Goal: Task Accomplishment & Management: Manage account settings

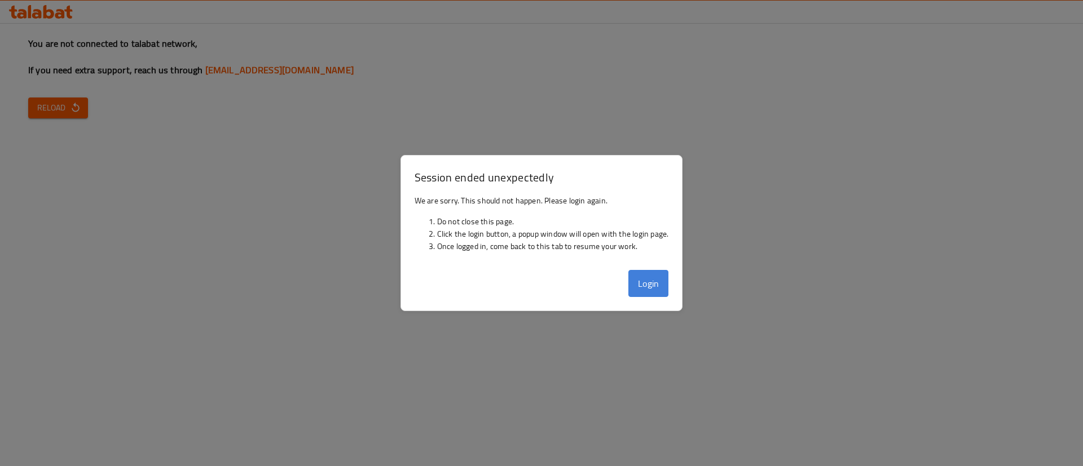
click at [658, 293] on button "Login" at bounding box center [648, 283] width 41 height 27
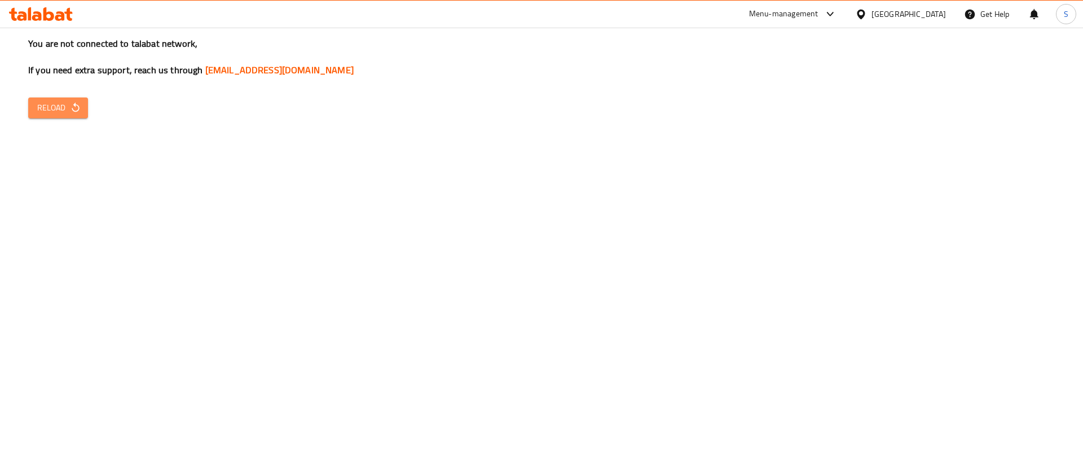
click at [65, 109] on span "Reload" at bounding box center [58, 108] width 42 height 14
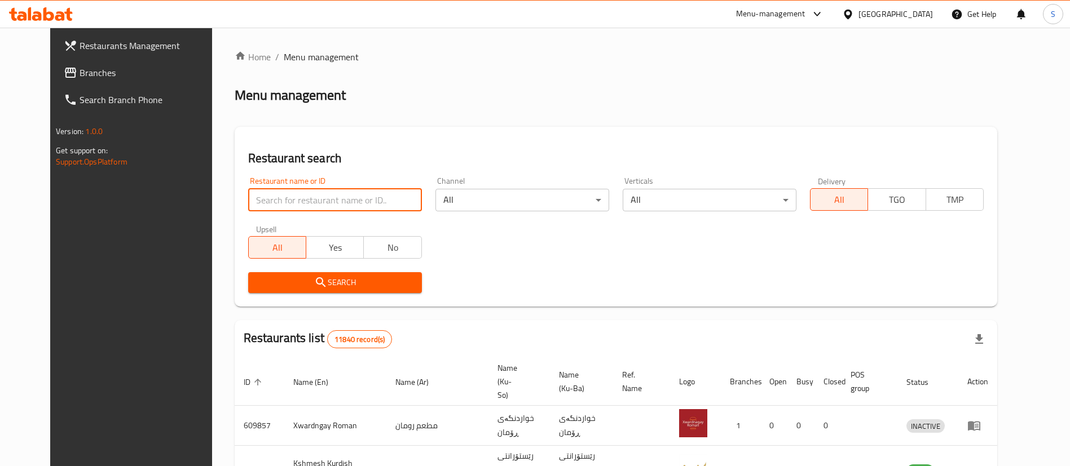
click at [327, 204] on input "search" at bounding box center [335, 200] width 174 height 23
type input "haji rahim"
click button "Search" at bounding box center [335, 282] width 174 height 21
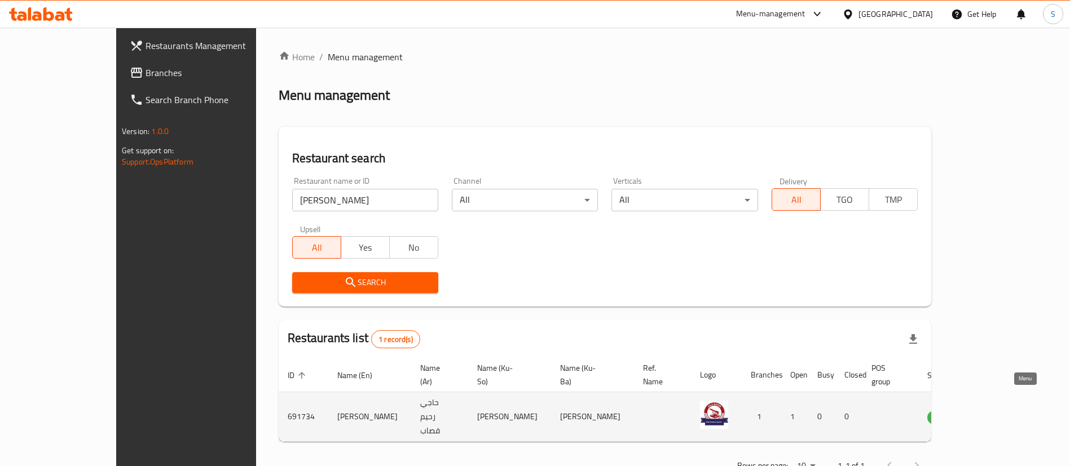
click at [1000, 411] on icon "enhanced table" at bounding box center [994, 418] width 14 height 14
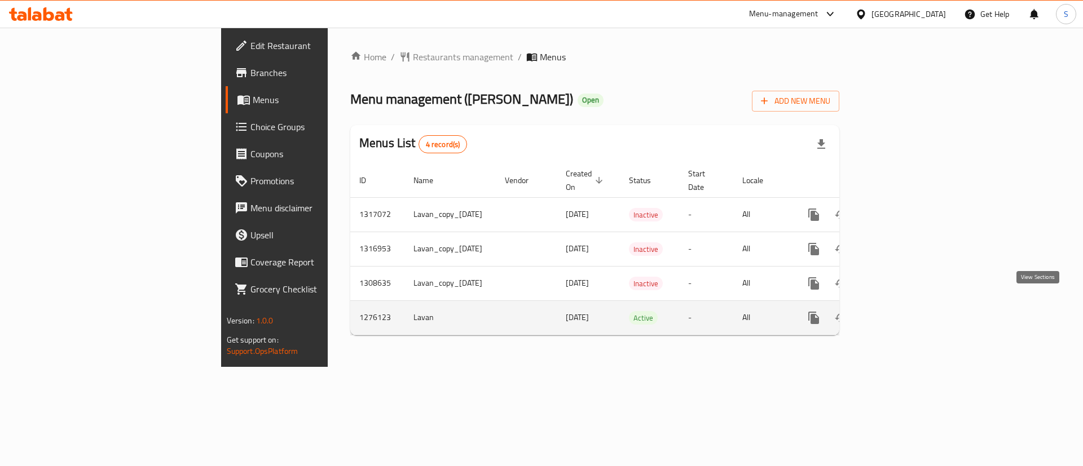
click at [900, 313] on icon "enhanced table" at bounding box center [895, 318] width 10 height 10
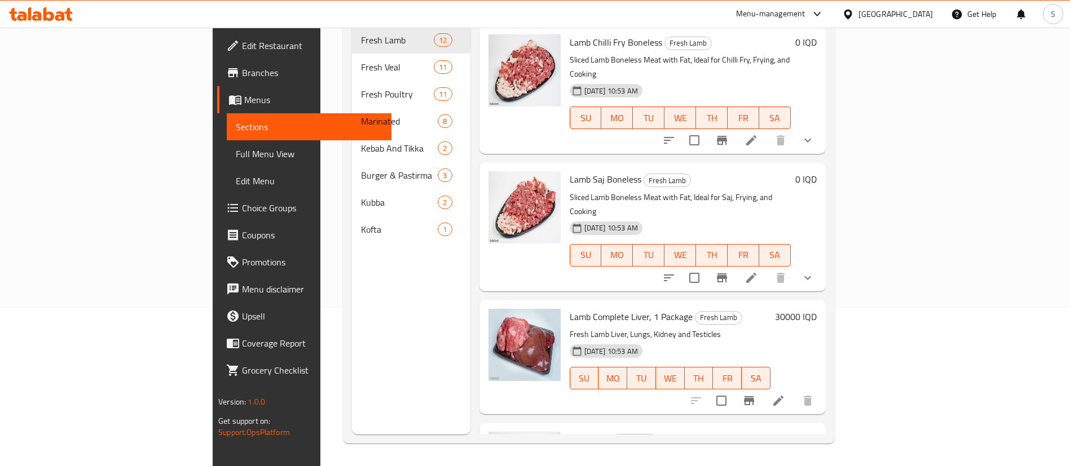
scroll to position [765, 0]
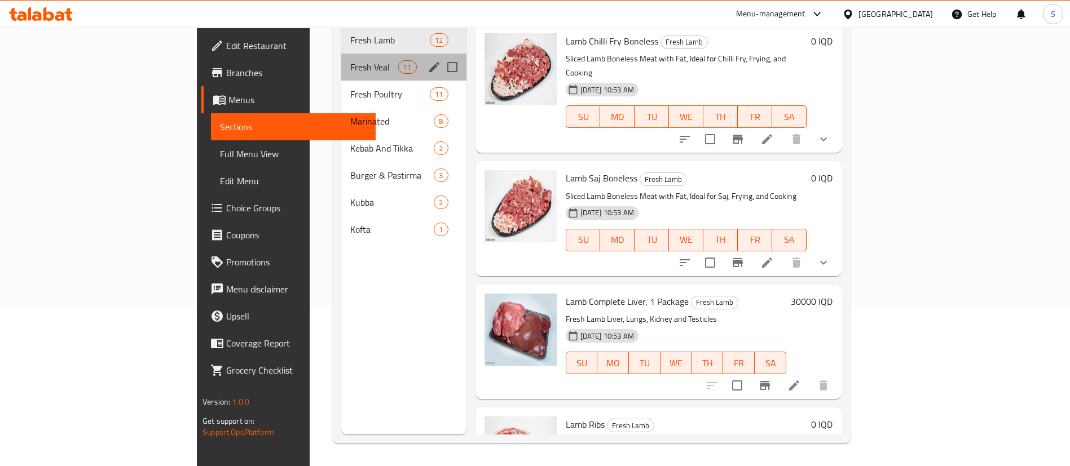
click at [341, 54] on div "Fresh Veal 11" at bounding box center [403, 67] width 125 height 27
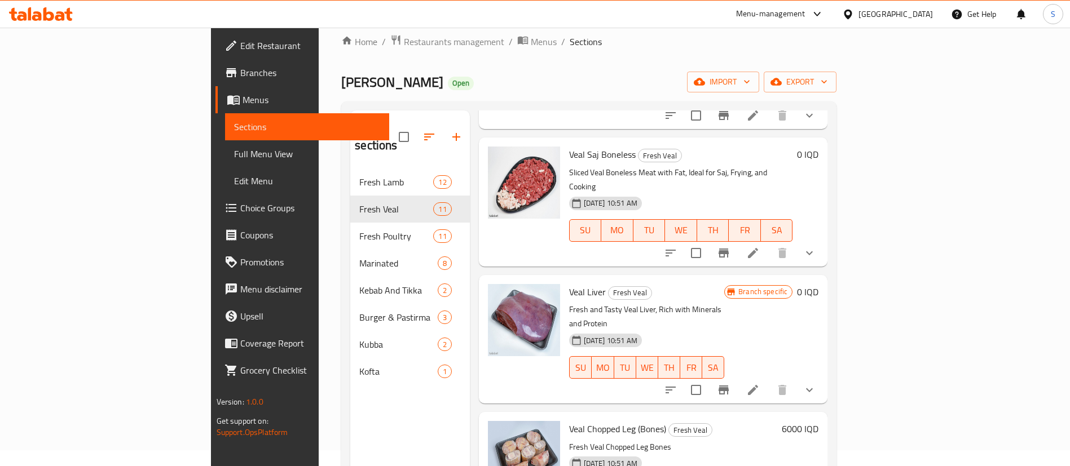
scroll to position [158, 0]
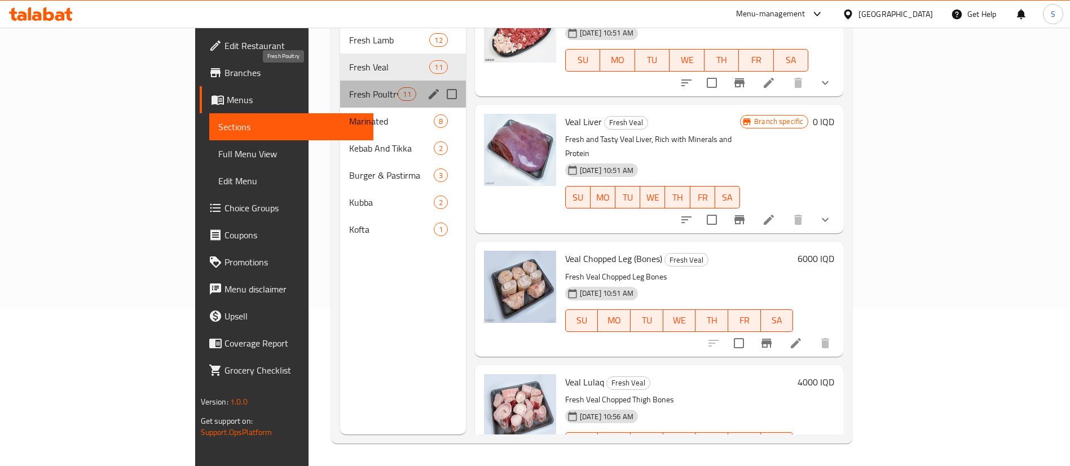
click at [349, 87] on span "Fresh Poultry" at bounding box center [373, 94] width 49 height 14
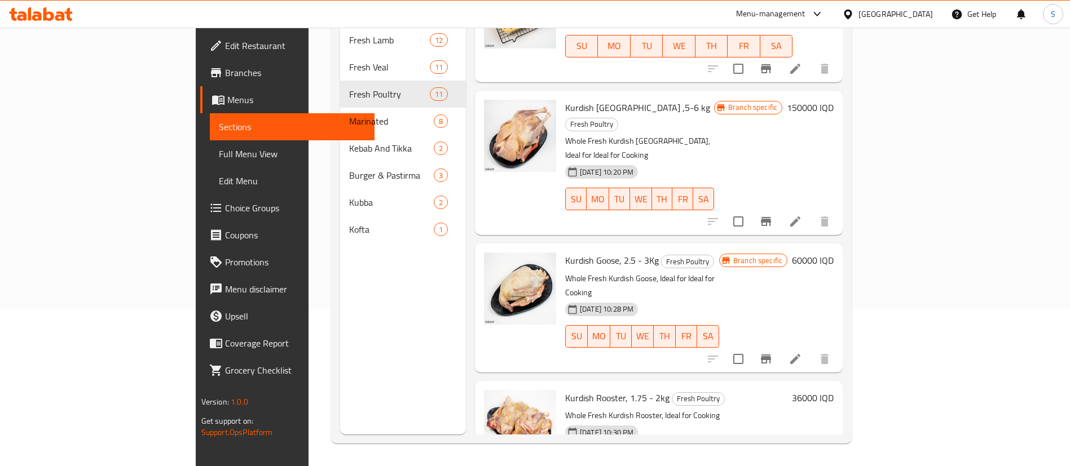
click at [391, 289] on div "Menu sections Fresh Lamb 12 Fresh Veal 11 Fresh Poultry 11 Marinated 8 Kebab An…" at bounding box center [403, 201] width 126 height 466
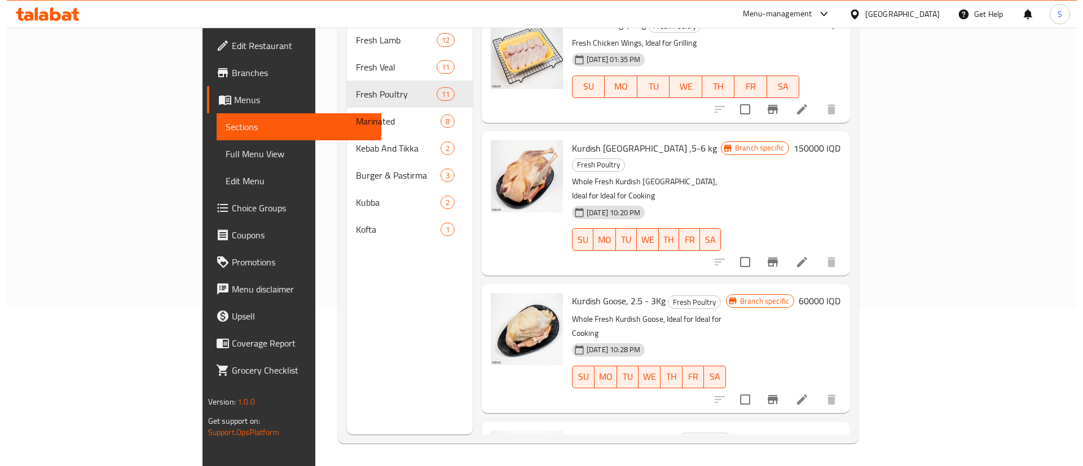
scroll to position [868, 0]
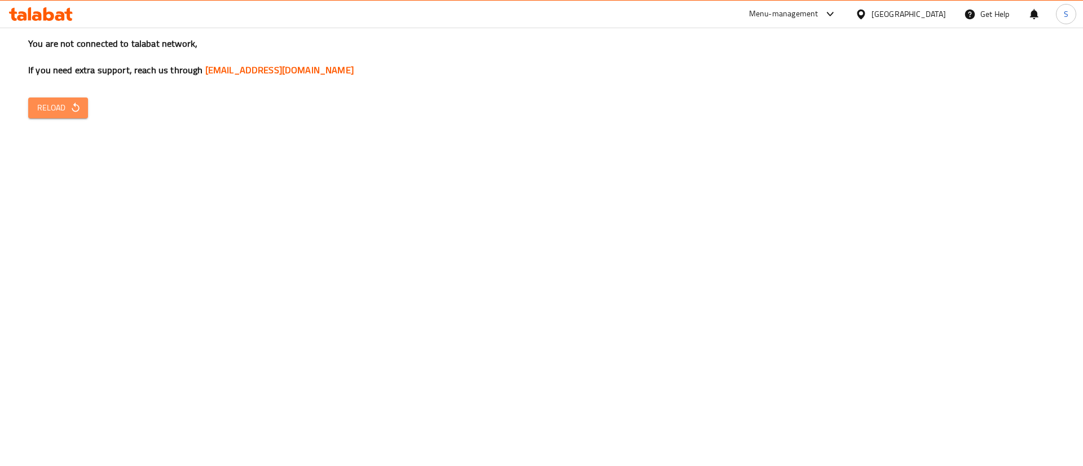
click at [68, 99] on button "Reload" at bounding box center [58, 108] width 60 height 21
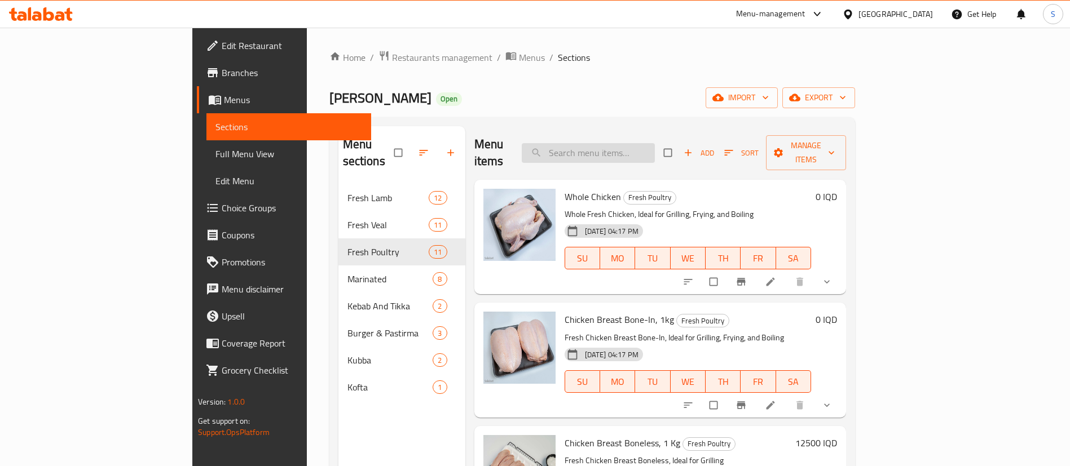
click at [655, 143] on input "search" at bounding box center [588, 153] width 133 height 20
type input "kurdish"
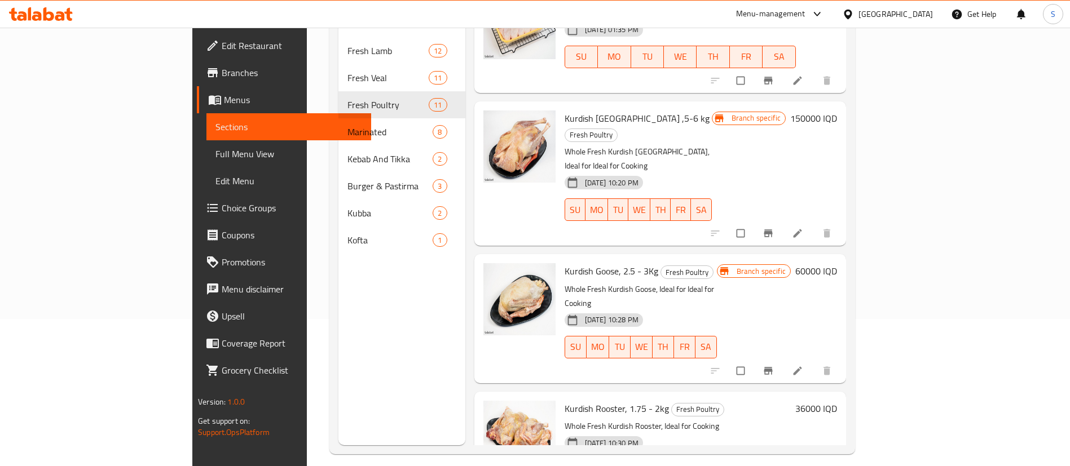
scroll to position [149, 0]
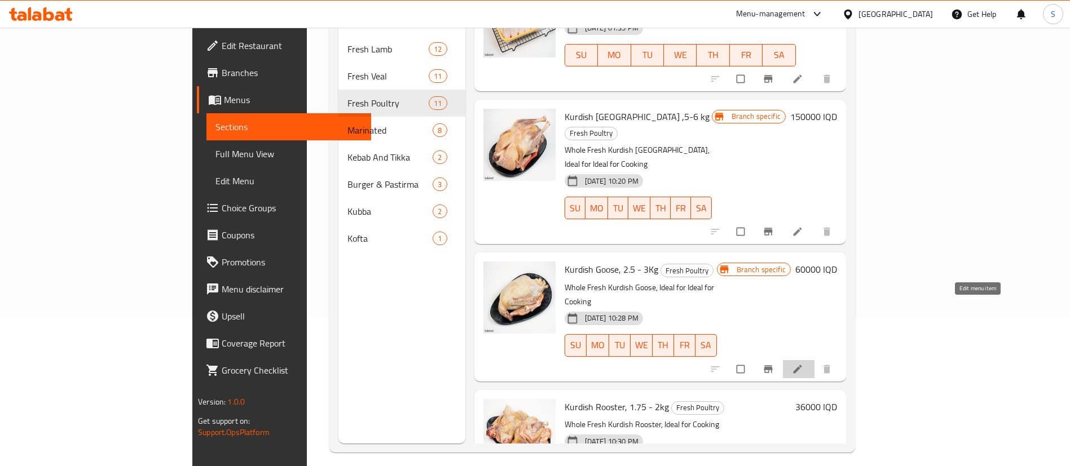
click at [803, 364] on icon at bounding box center [797, 369] width 11 height 11
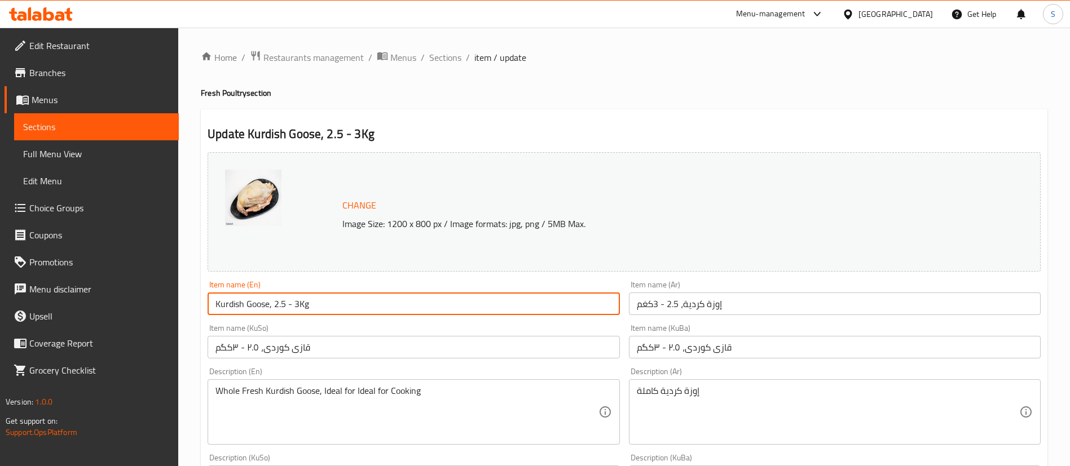
click at [285, 302] on input "Kurdish Goose, 2.5 - 3Kg" at bounding box center [414, 304] width 412 height 23
click at [294, 297] on input "Kurdish Goose, 3 - 3Kg" at bounding box center [414, 304] width 412 height 23
type input "Kurdish Goose, 3 - 3.5kg"
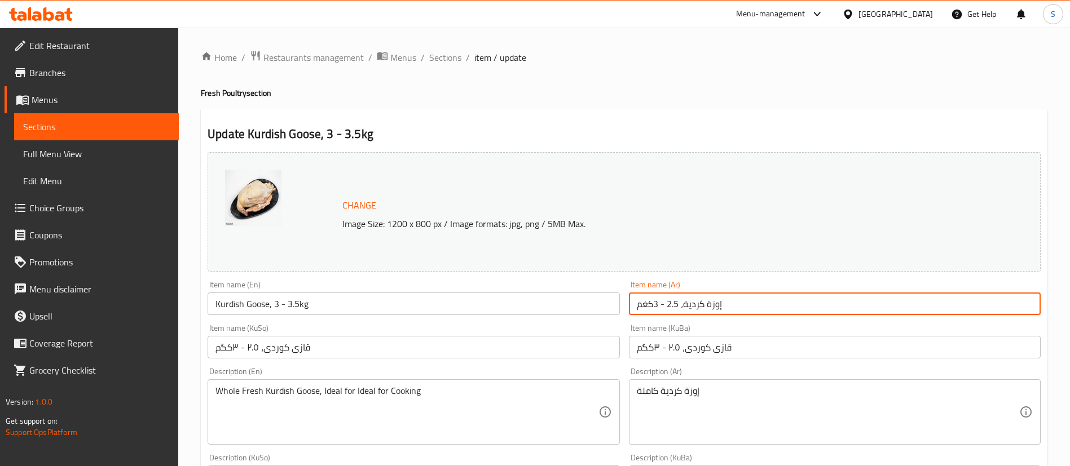
drag, startPoint x: 677, startPoint y: 302, endPoint x: 668, endPoint y: 302, distance: 8.5
click at [668, 302] on input "إوزة كردية، 2.5 - 3كغم" at bounding box center [835, 304] width 412 height 23
click at [658, 304] on input "إوزة كردية، 3 - 3كغم" at bounding box center [835, 304] width 412 height 23
type input "إوزة كردية، 3 - 3.5كغم"
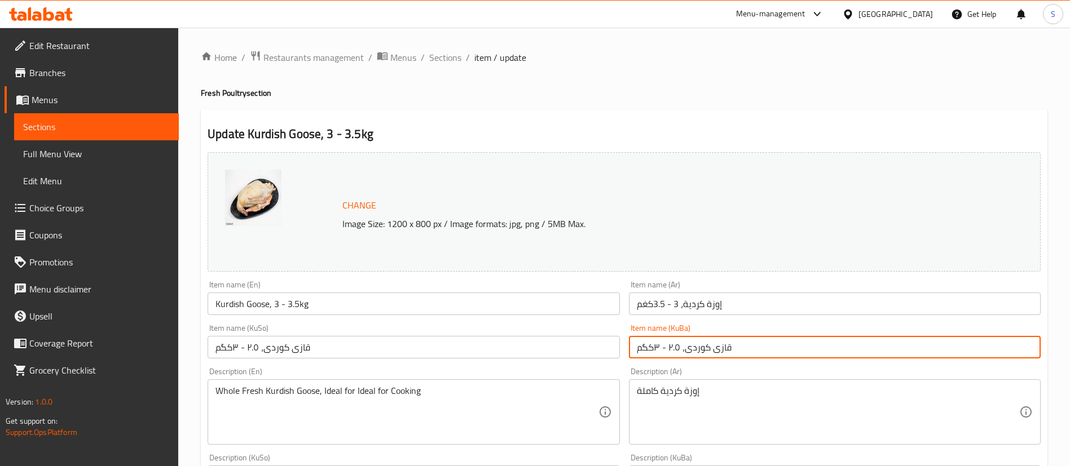
drag, startPoint x: 679, startPoint y: 345, endPoint x: 609, endPoint y: 346, distance: 70.0
click at [609, 346] on div "Change Image Size: 1200 x 800 px / Image formats: jpg, png / 5MB Max. Item name…" at bounding box center [624, 464] width 842 height 632
click at [672, 353] on input "قازی کوردی، ٢.٥ - ٣کگم" at bounding box center [835, 347] width 412 height 23
drag, startPoint x: 637, startPoint y: 346, endPoint x: 676, endPoint y: 347, distance: 38.4
click at [676, 347] on input "قازی کوردی، ٢.٥ - ٣کگم" at bounding box center [835, 347] width 412 height 23
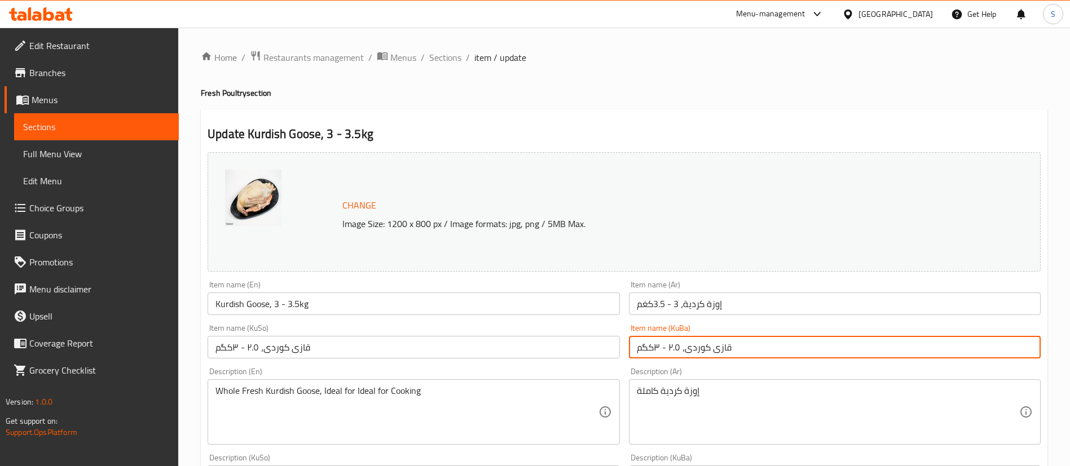
click at [676, 347] on input "قازی کوردی، ٢.٥ - ٣کگم" at bounding box center [835, 347] width 412 height 23
paste input "۳ - ۳.٥"
type input "قازی کوردی، ۳ - ۳.٥کگم"
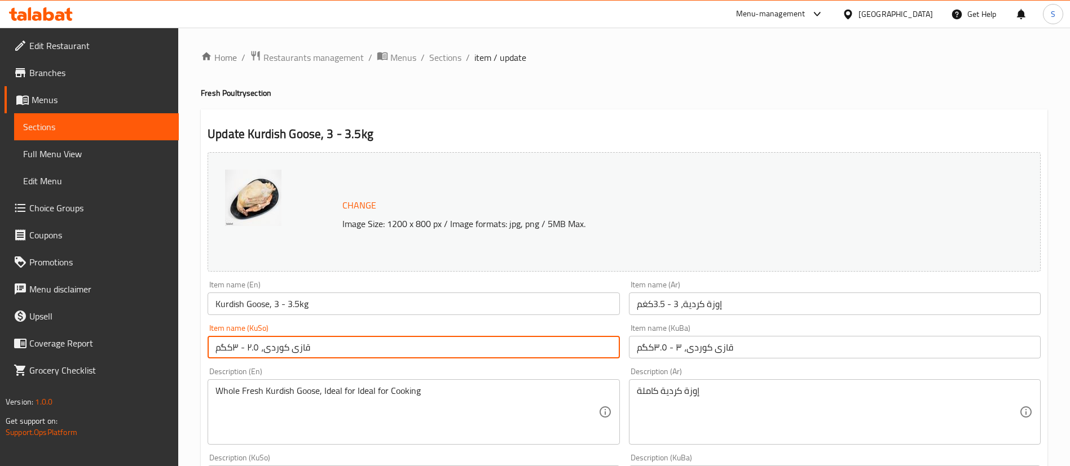
click at [573, 349] on input "قازی کوردی، ٢.٥ - ٣کگم" at bounding box center [414, 347] width 412 height 23
paste input "۳ - ۳.٥"
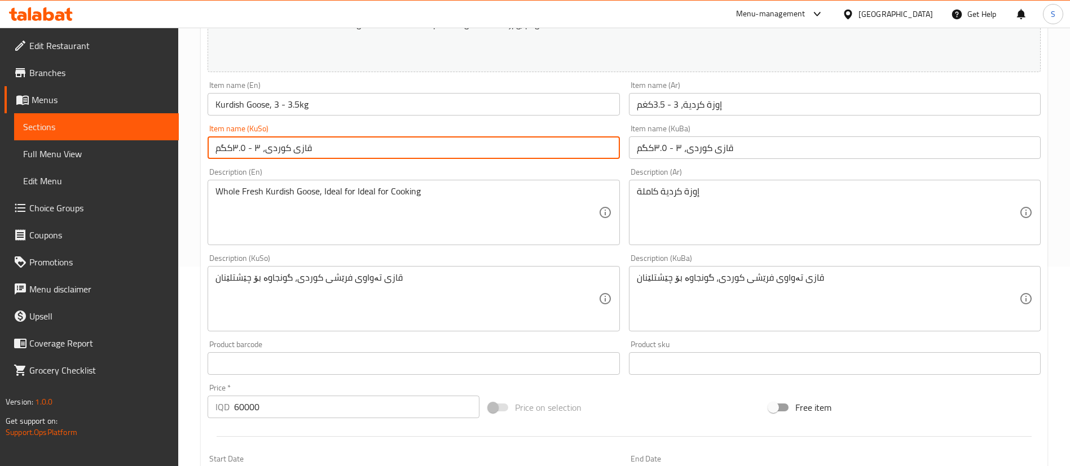
scroll to position [201, 0]
type input "قازی کوردی، ۳ - ۳.٥کگم"
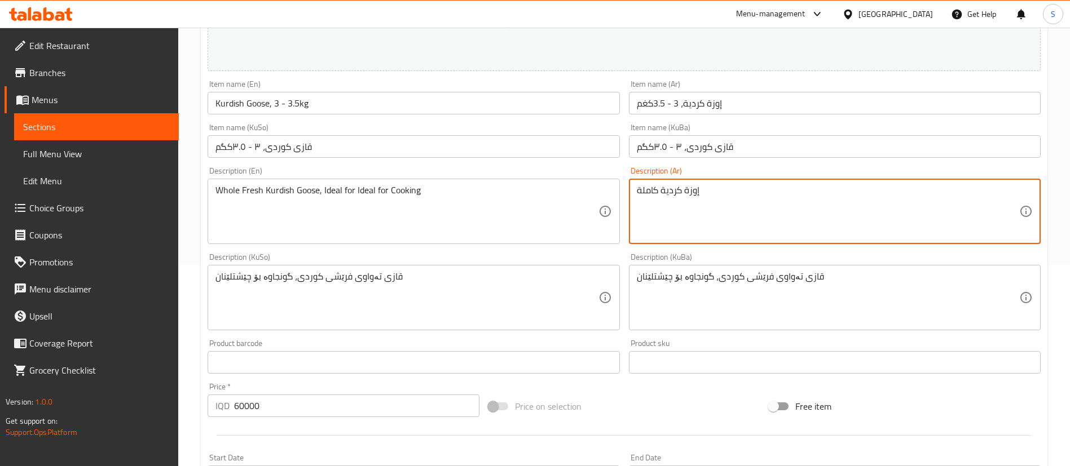
click at [802, 186] on textarea "إوزة كردية كاملة" at bounding box center [828, 212] width 382 height 54
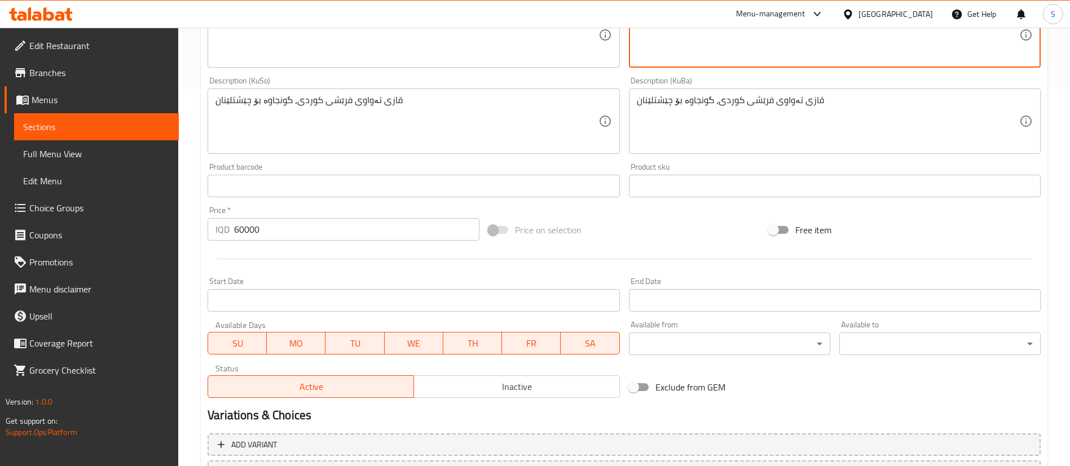
scroll to position [378, 0]
type textarea "إوزة كردية كاملة، مثالية للطبخ"
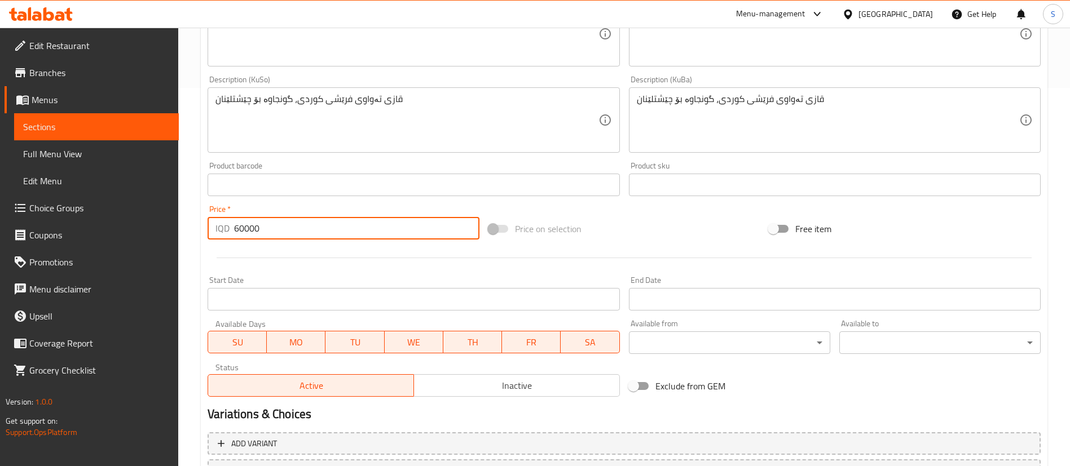
click at [245, 227] on input "60000" at bounding box center [356, 228] width 245 height 23
drag, startPoint x: 245, startPoint y: 227, endPoint x: 239, endPoint y: 226, distance: 6.9
click at [239, 226] on input "60000" at bounding box center [356, 228] width 245 height 23
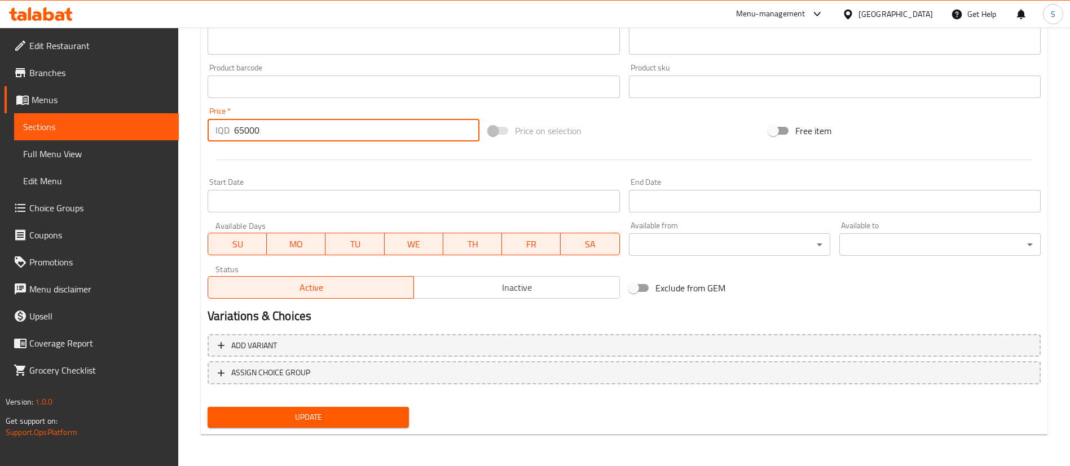
type input "65000"
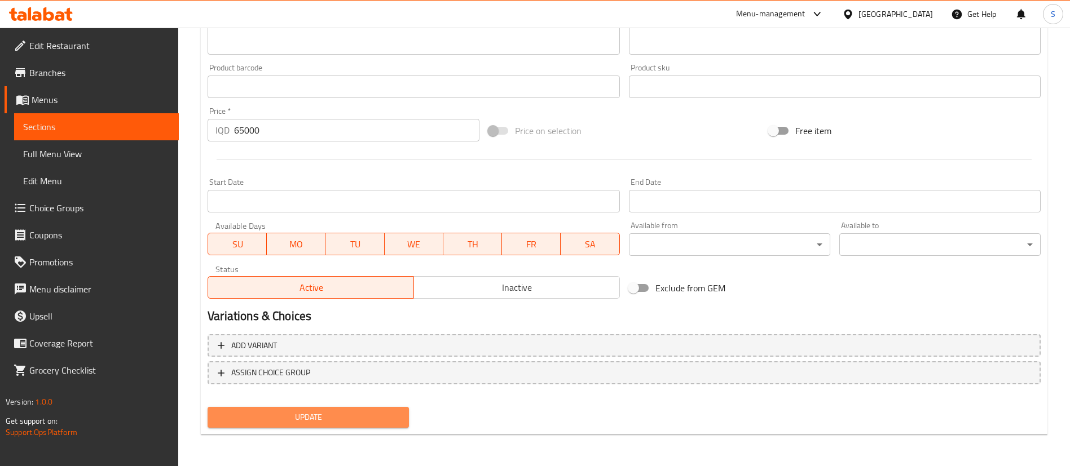
click at [340, 416] on span "Update" at bounding box center [308, 418] width 183 height 14
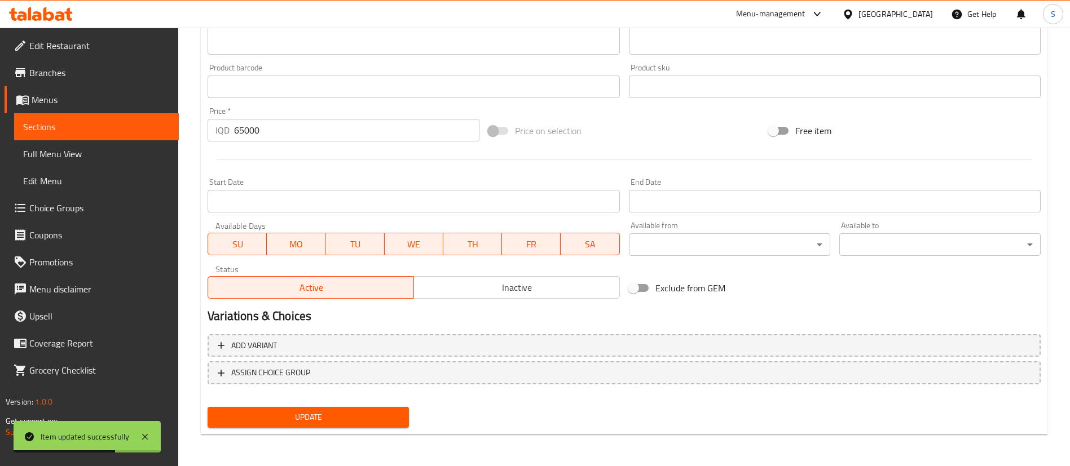
scroll to position [0, 0]
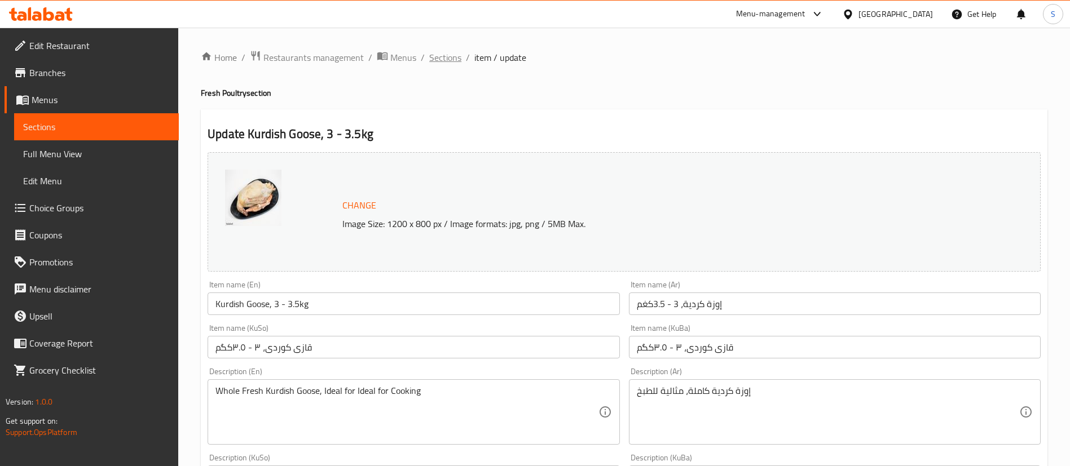
click at [448, 58] on span "Sections" at bounding box center [445, 58] width 32 height 14
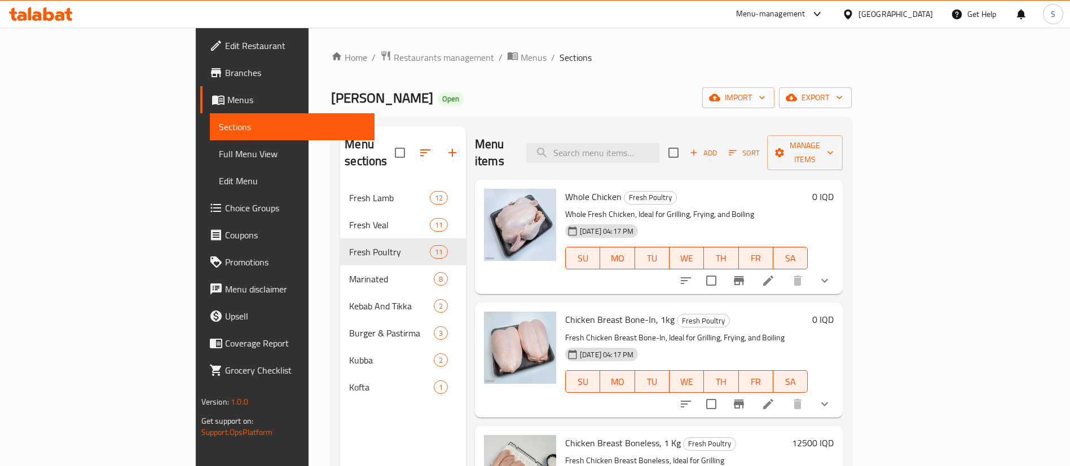
click at [817, 86] on div "Home / Restaurants management / Menus / Sections Haji Rahim Qasab Open import e…" at bounding box center [591, 326] width 521 height 552
click at [843, 99] on span "export" at bounding box center [815, 98] width 55 height 14
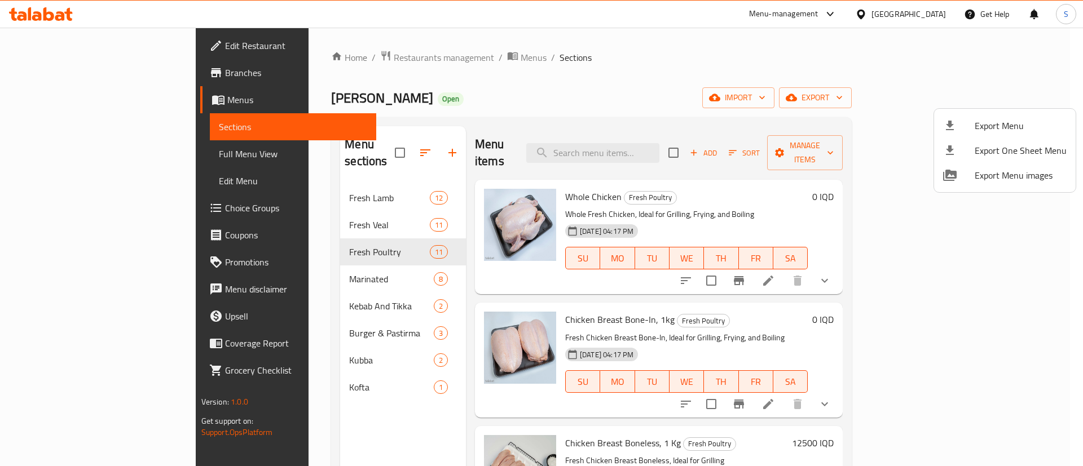
click at [821, 85] on div at bounding box center [541, 233] width 1083 height 466
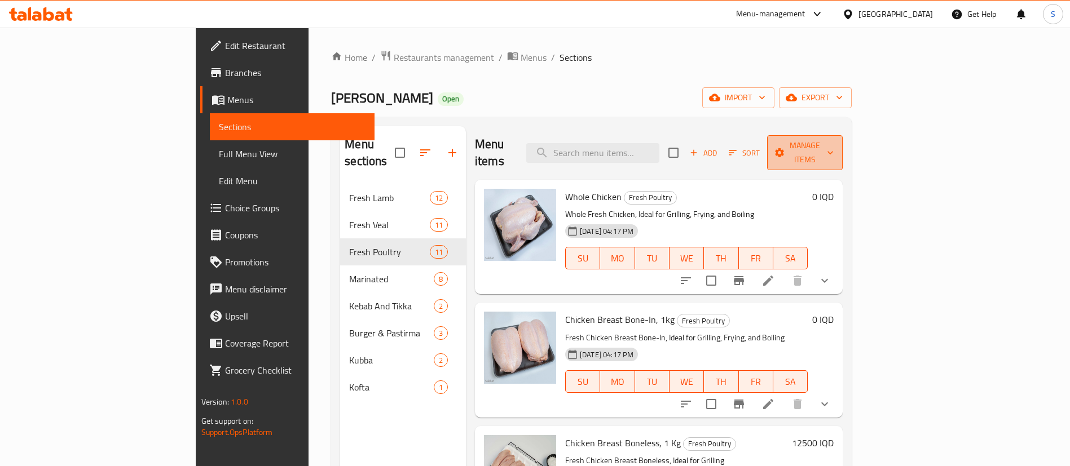
click at [834, 146] on span "Manage items" at bounding box center [805, 153] width 58 height 28
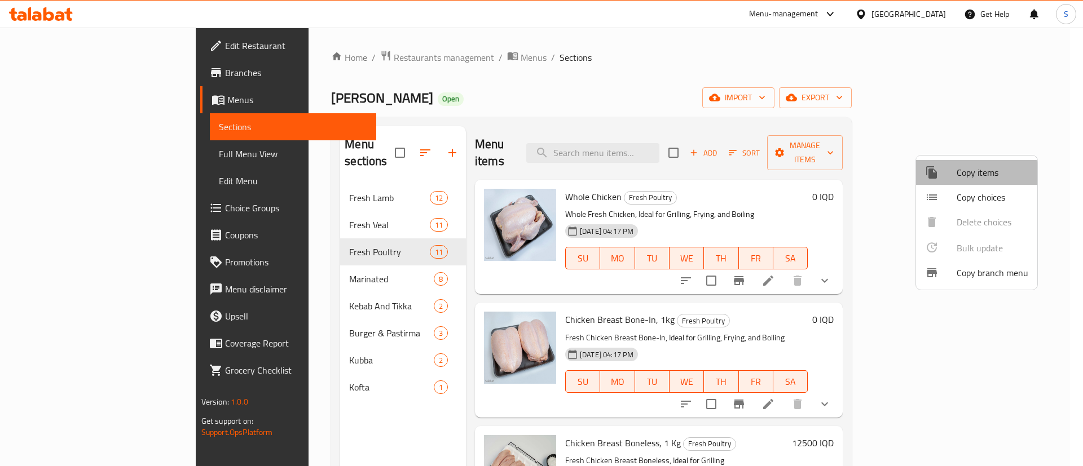
click at [973, 178] on span "Copy items" at bounding box center [993, 173] width 72 height 14
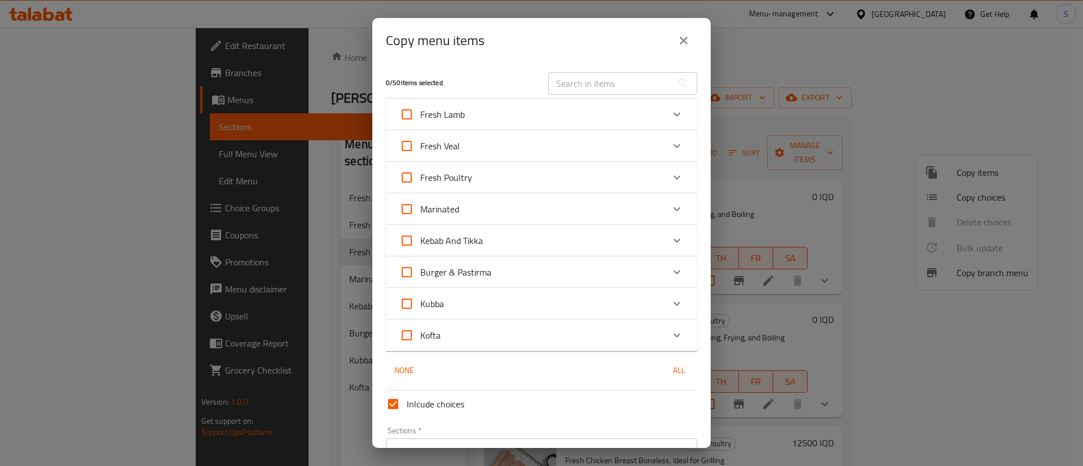
click at [549, 179] on div "Fresh Poultry" at bounding box center [531, 177] width 264 height 27
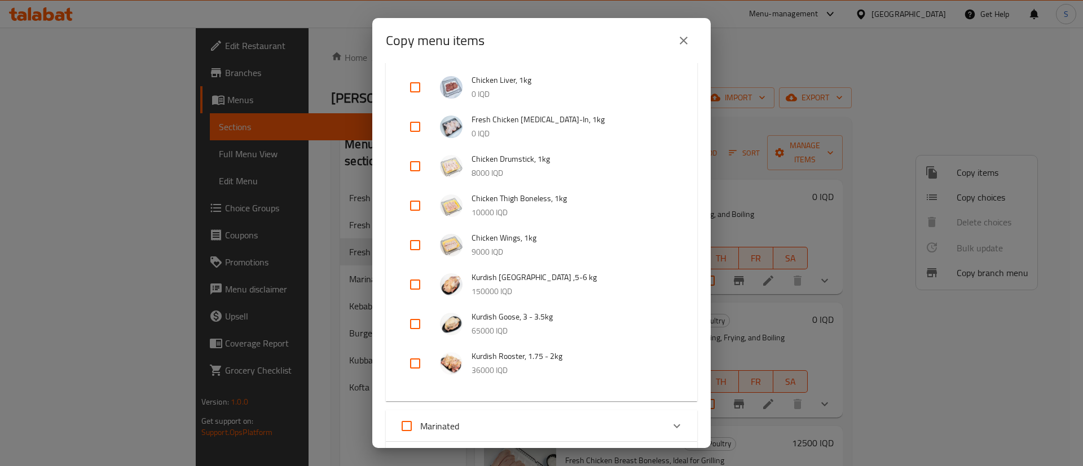
scroll to position [267, 0]
click at [419, 322] on input "checkbox" at bounding box center [415, 323] width 27 height 27
checkbox input "true"
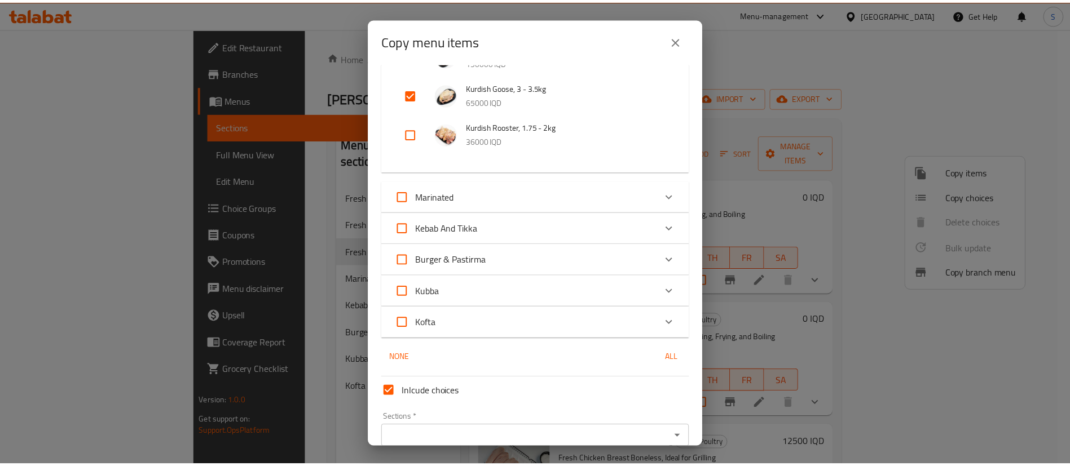
scroll to position [549, 0]
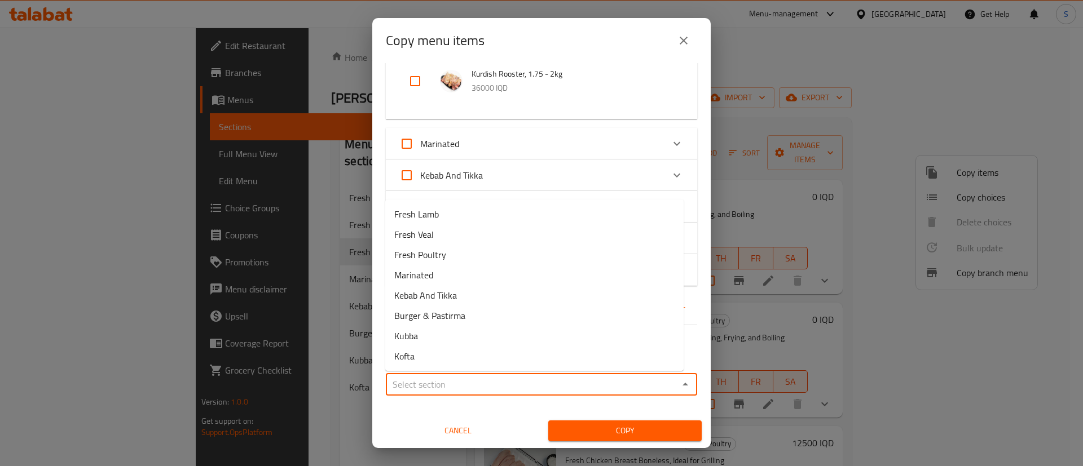
click at [532, 386] on input "Sections   *" at bounding box center [532, 385] width 286 height 16
click at [540, 260] on li "Fresh Poultry" at bounding box center [534, 255] width 298 height 20
type input "Fresh Poultry"
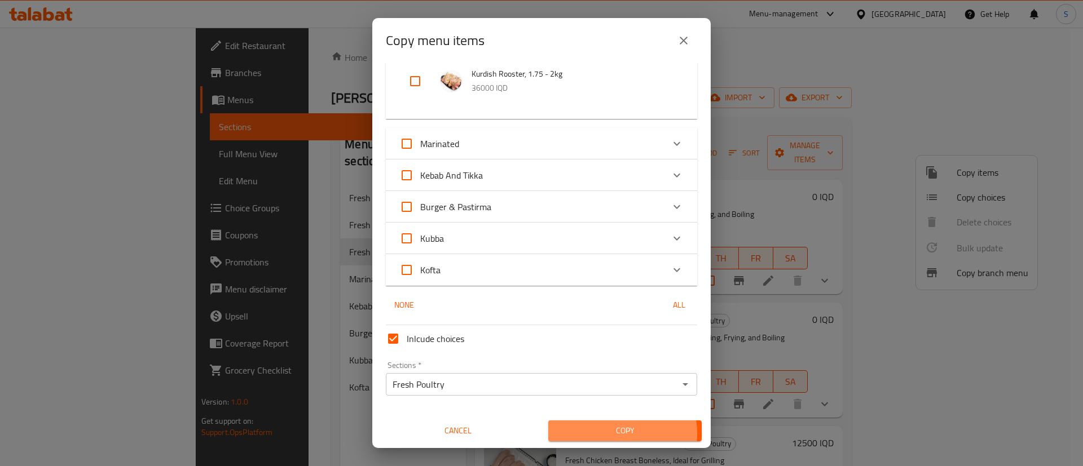
click at [605, 434] on span "Copy" at bounding box center [624, 431] width 135 height 14
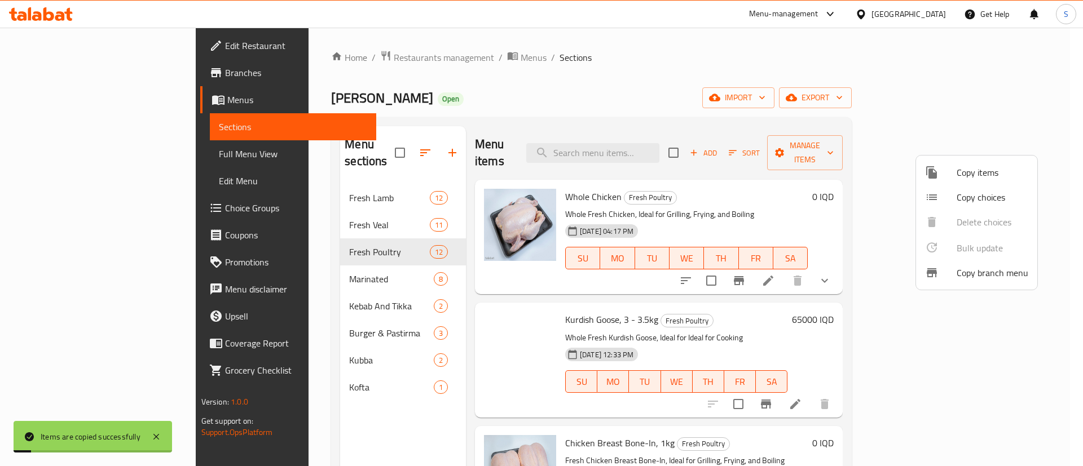
click at [699, 80] on div at bounding box center [541, 233] width 1083 height 466
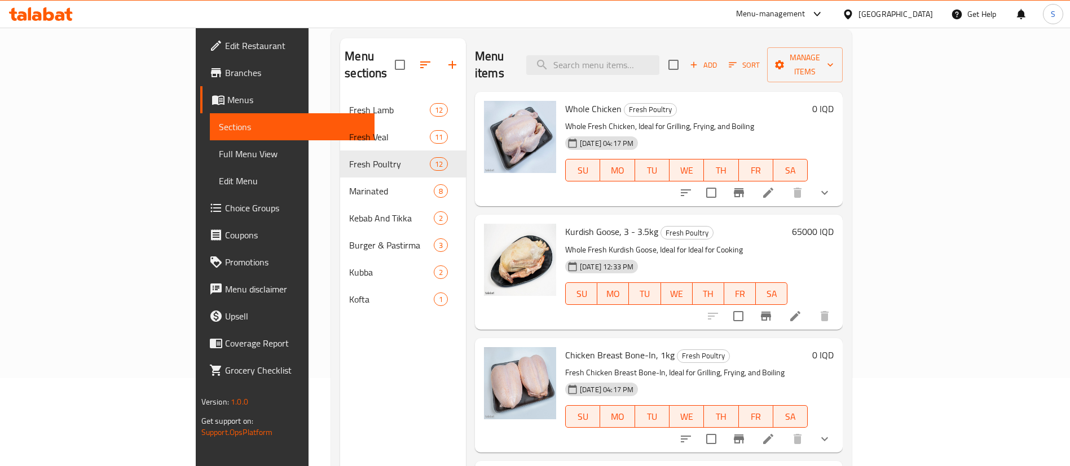
scroll to position [85, 0]
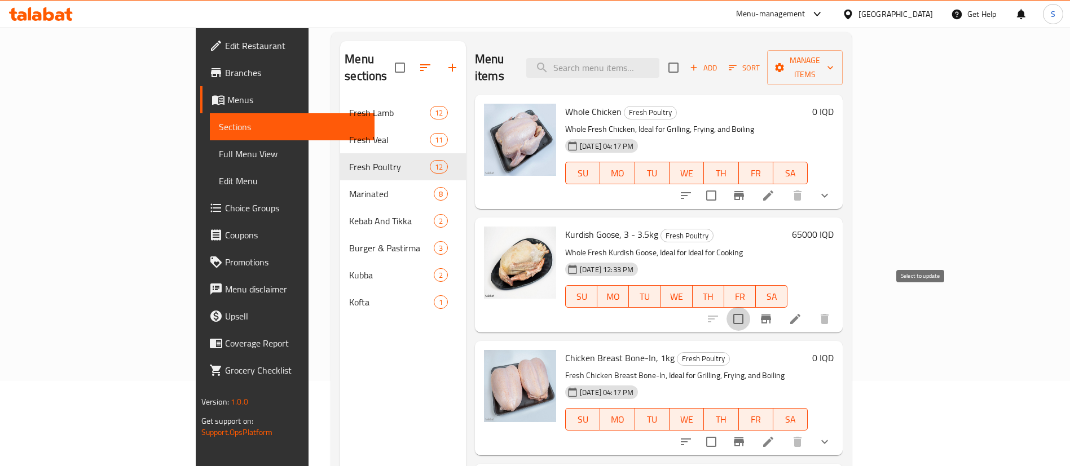
click at [750, 307] on input "checkbox" at bounding box center [739, 319] width 24 height 24
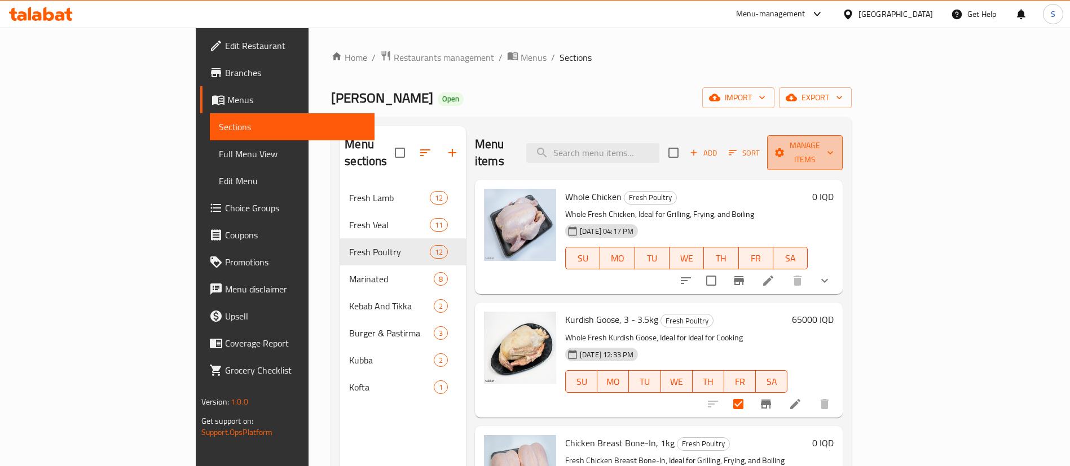
click at [843, 136] on button "Manage items" at bounding box center [805, 152] width 76 height 35
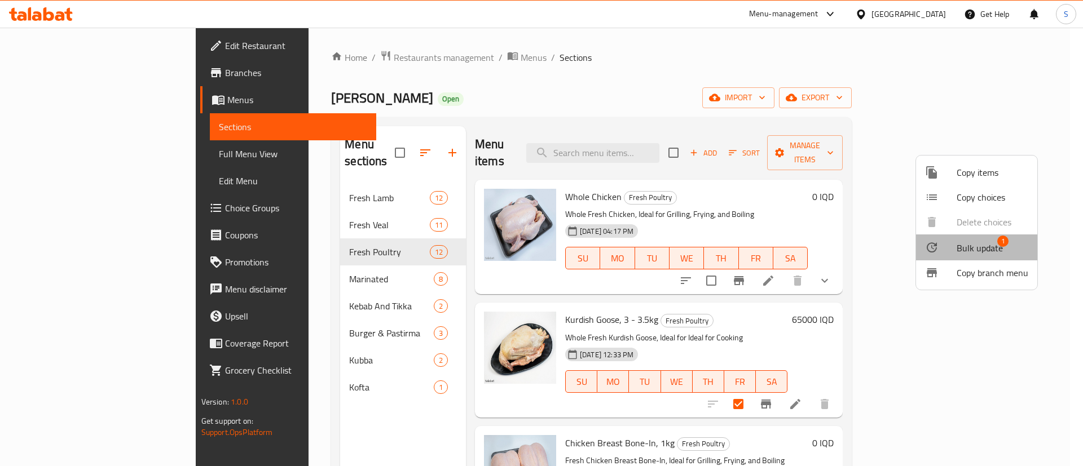
click at [990, 250] on span "Bulk update" at bounding box center [980, 248] width 46 height 14
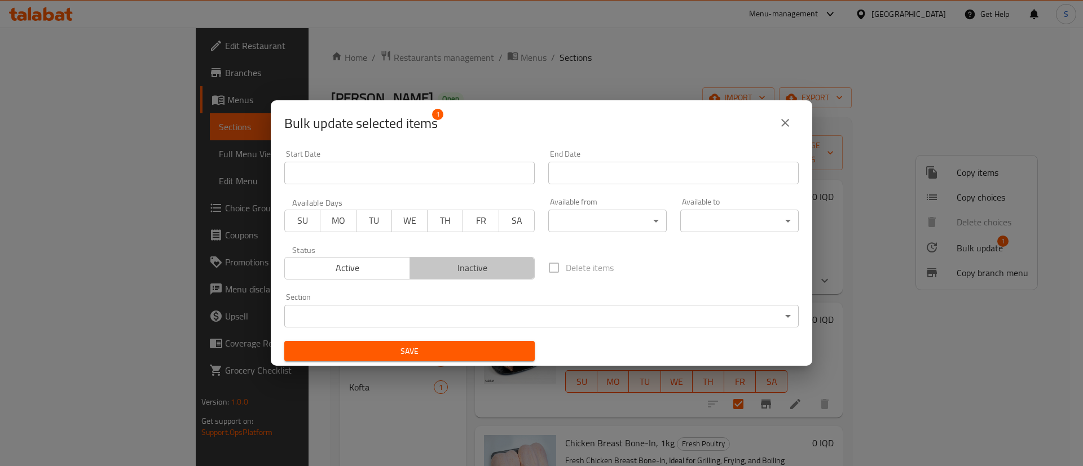
click at [483, 265] on span "Inactive" at bounding box center [473, 268] width 116 height 16
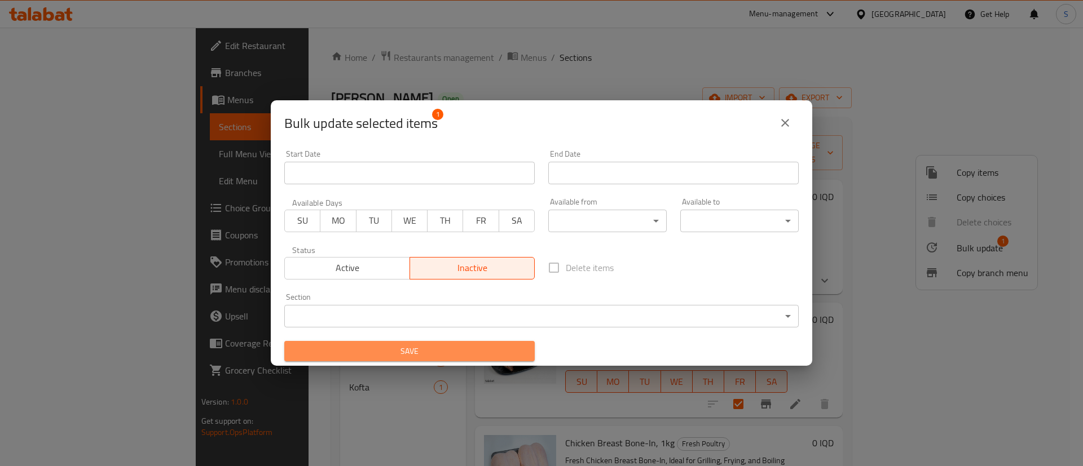
click at [490, 352] on span "Save" at bounding box center [409, 352] width 232 height 14
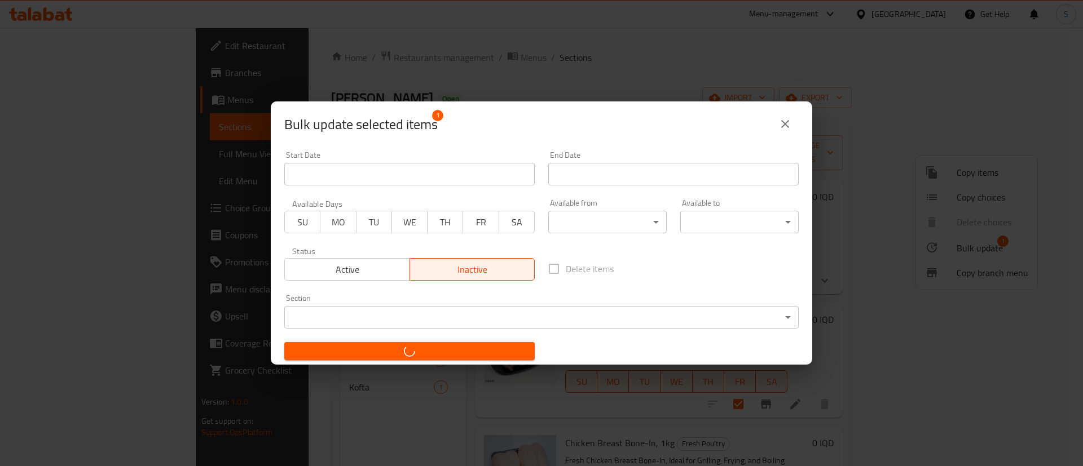
checkbox input "false"
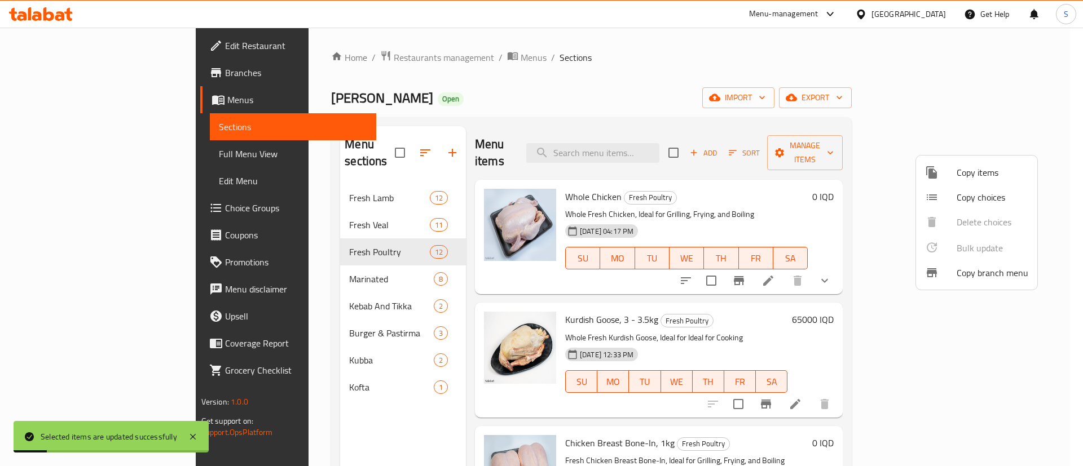
click at [731, 33] on div at bounding box center [541, 233] width 1083 height 466
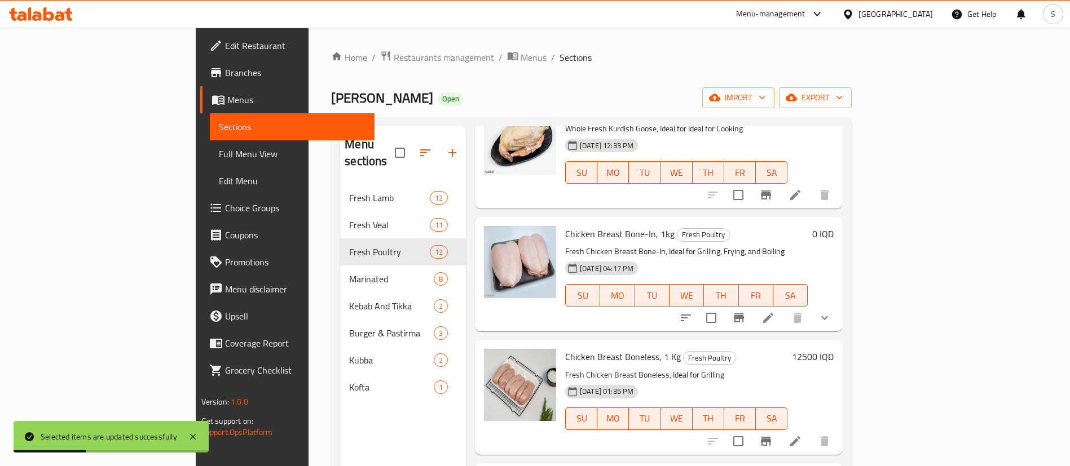
scroll to position [110, 0]
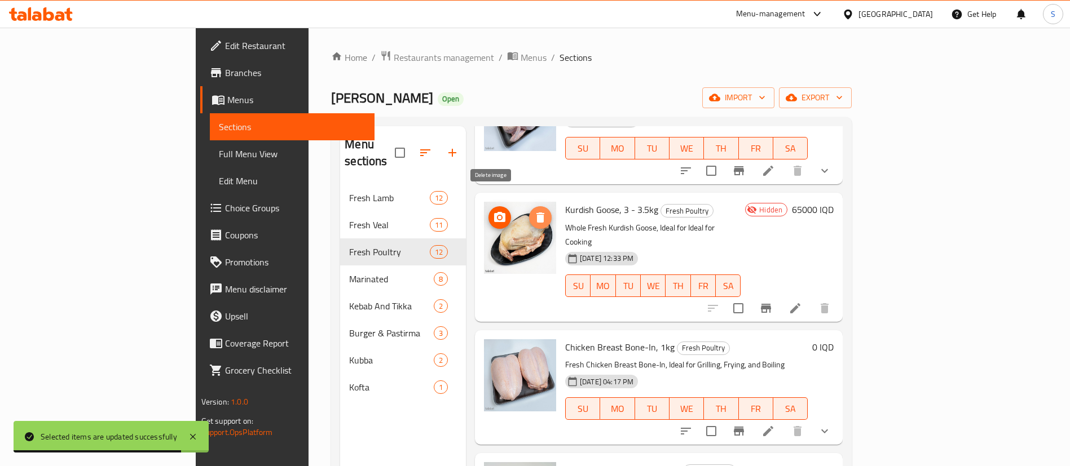
click at [536, 213] on icon "delete image" at bounding box center [540, 218] width 8 height 10
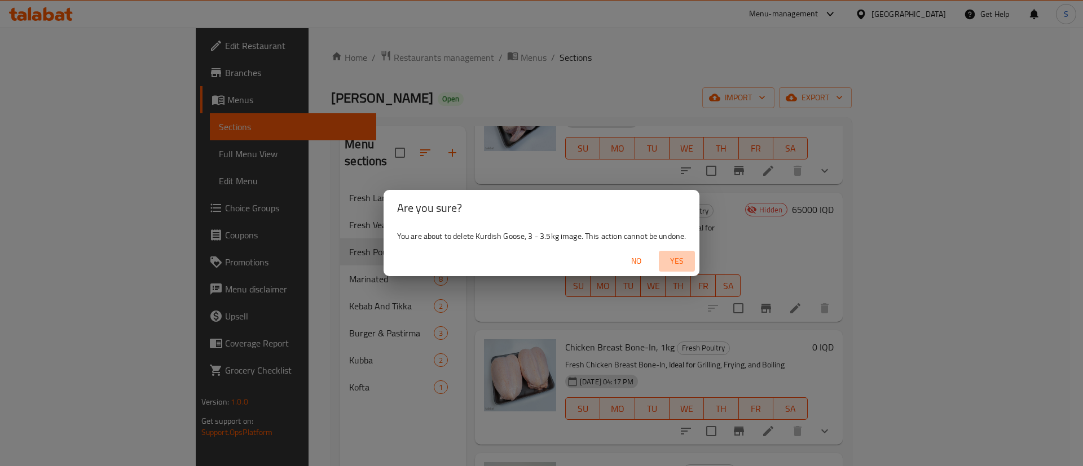
click at [682, 262] on span "Yes" at bounding box center [676, 261] width 27 height 14
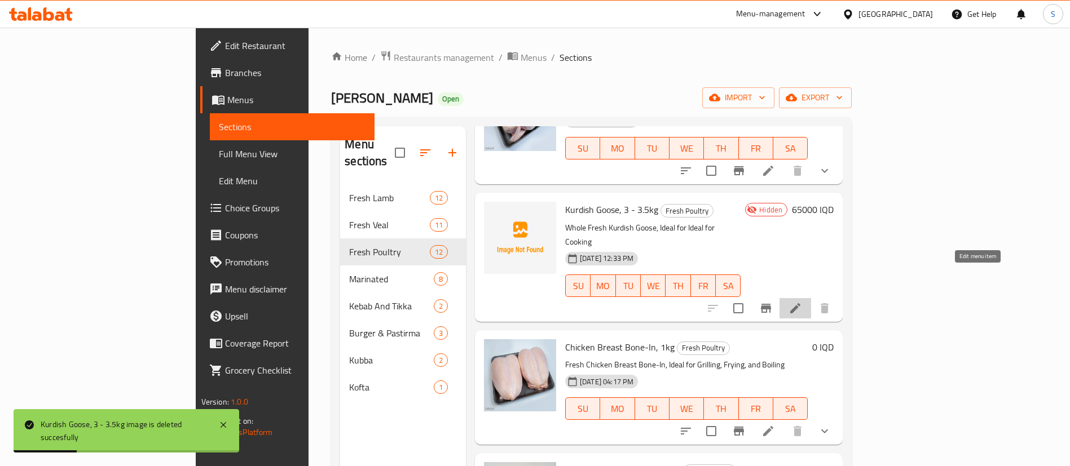
click at [800, 303] on icon at bounding box center [795, 308] width 10 height 10
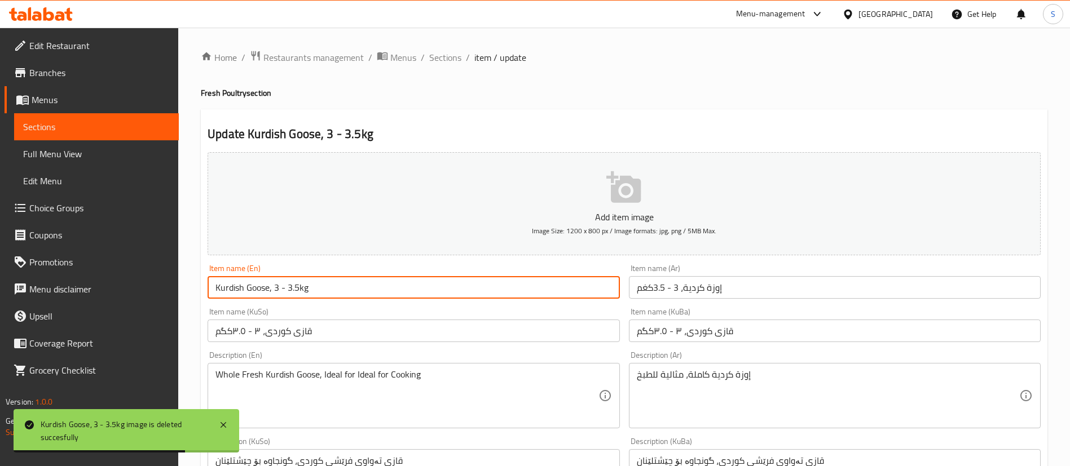
click at [257, 289] on input "Kurdish Goose, 3 - 3.5kg" at bounding box center [414, 287] width 412 height 23
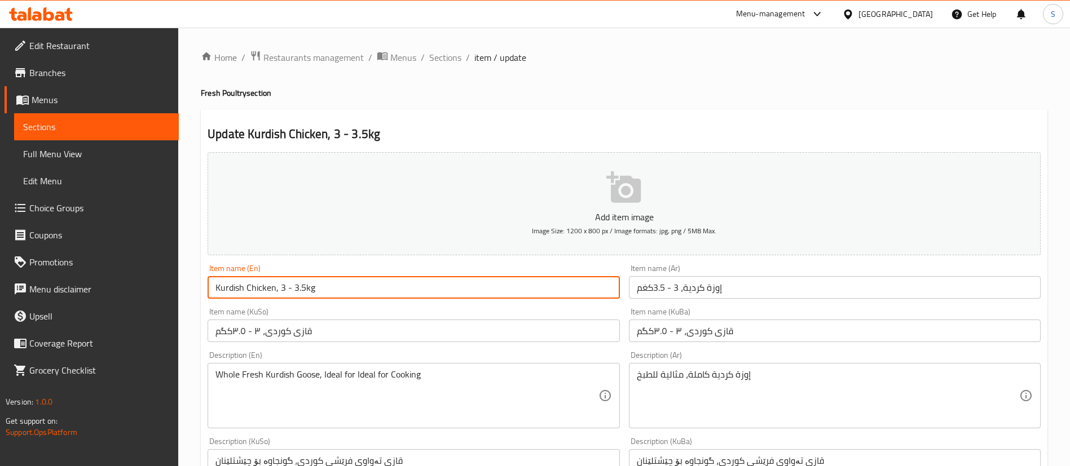
type input "Kurdish Chicken, 3 - 3.5kg"
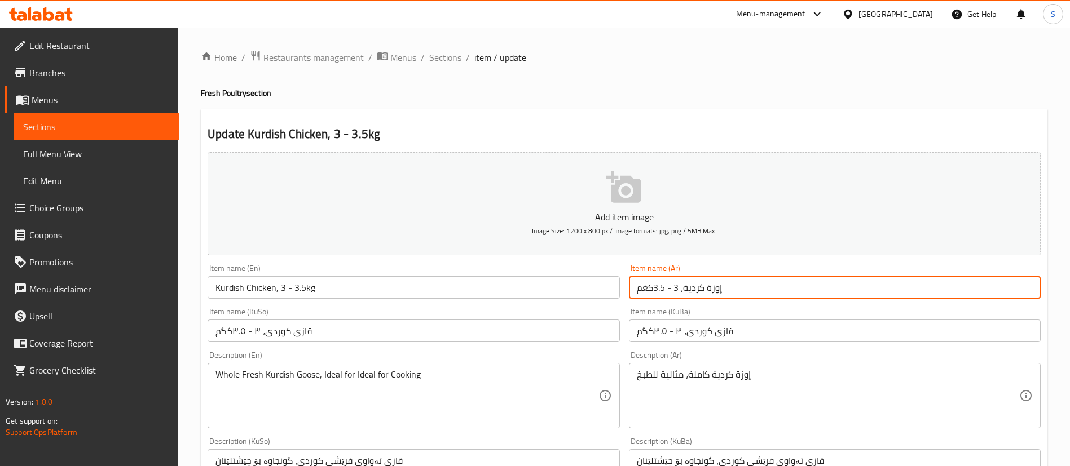
click at [712, 290] on input "إوزة كردية، 3 - 3.5كغم" at bounding box center [835, 287] width 412 height 23
type input "دجاجة كردية، 3 - 3.5كغم"
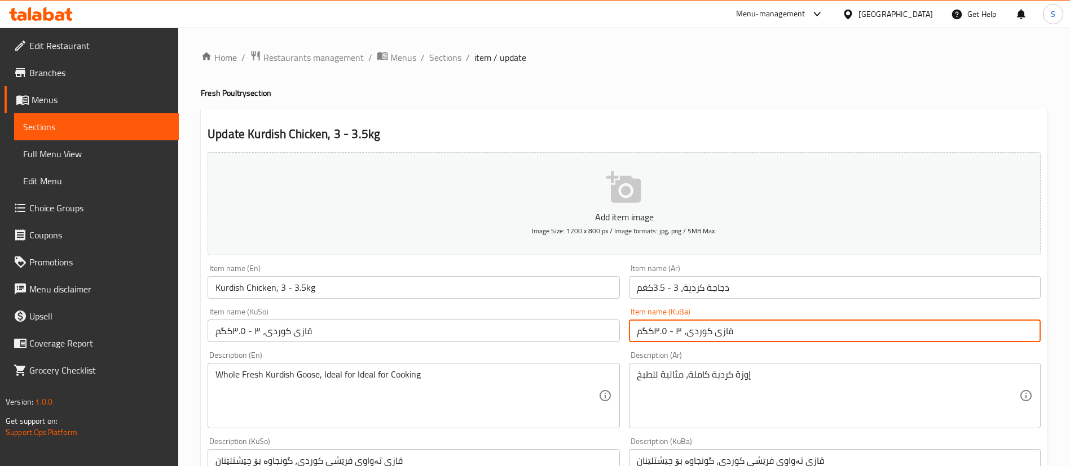
click at [723, 329] on input "قازی کوردی، ۳ - ۳.٥کگم" at bounding box center [835, 331] width 412 height 23
paste input "ریشکی"
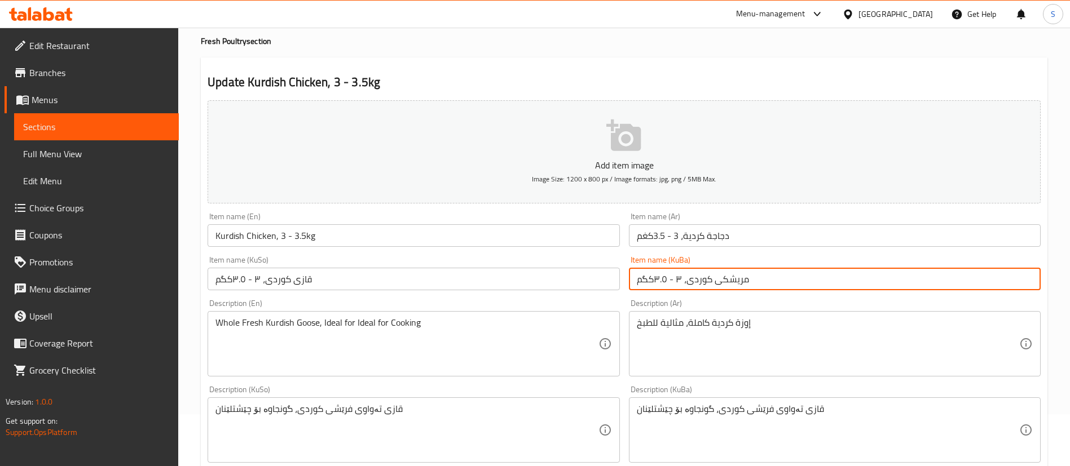
scroll to position [55, 0]
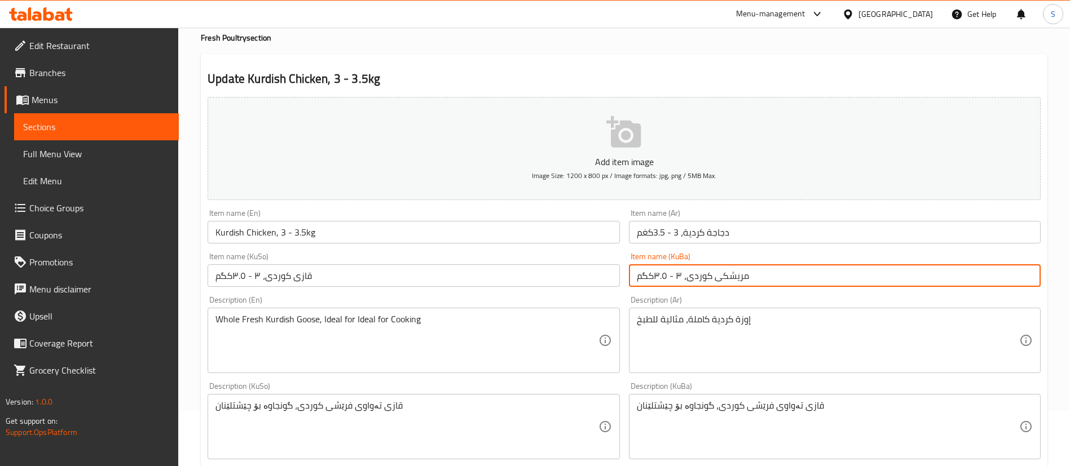
type input "مریشکی کوردی، ۳ - ۳.٥کگم"
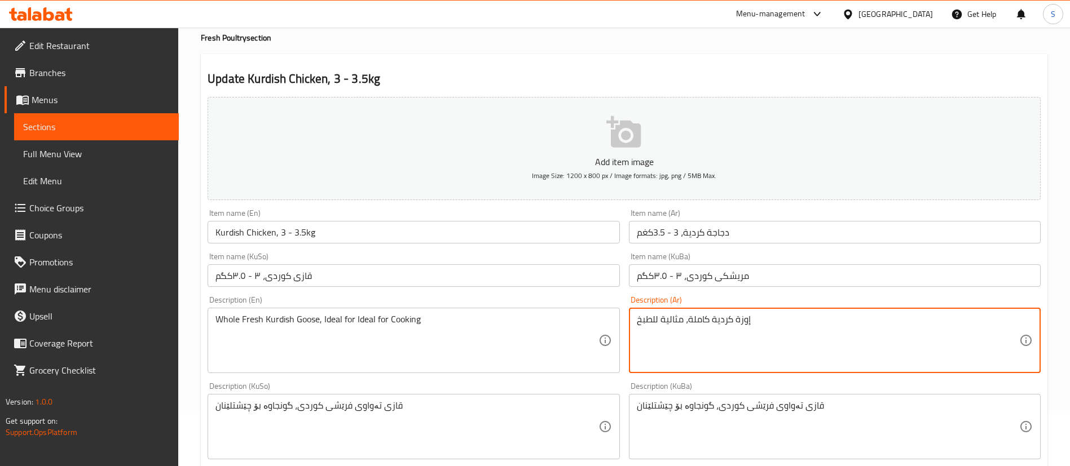
click at [745, 323] on textarea "إوزة كردية كاملة، مثالية للطبخ" at bounding box center [828, 341] width 382 height 54
type textarea "دجاجة كردية كاملة، مثالية للطبخ"
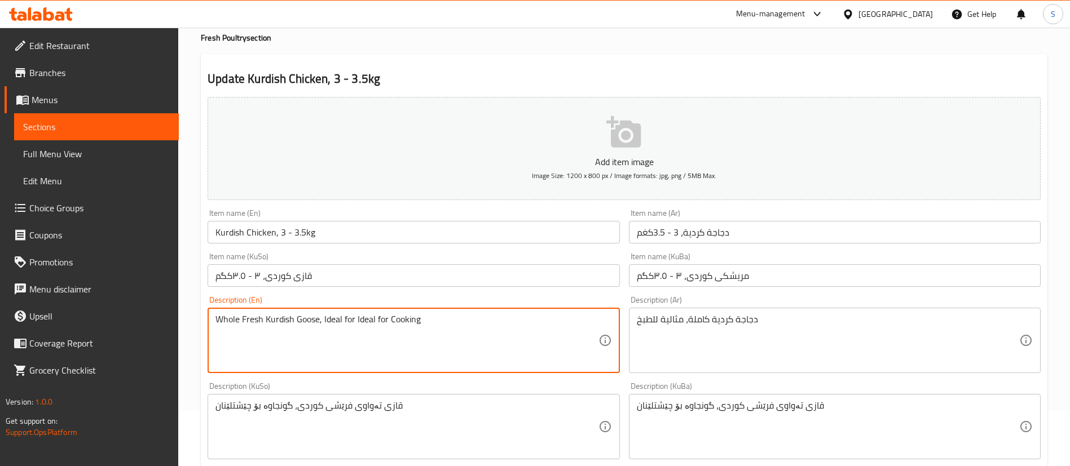
click at [301, 318] on textarea "Whole Fresh Kurdish Goose, Ideal for Ideal for Cooking" at bounding box center [406, 341] width 382 height 54
type textarea "Whole Fresh Kurdish Chicken, Ideal for Ideal for Cooking"
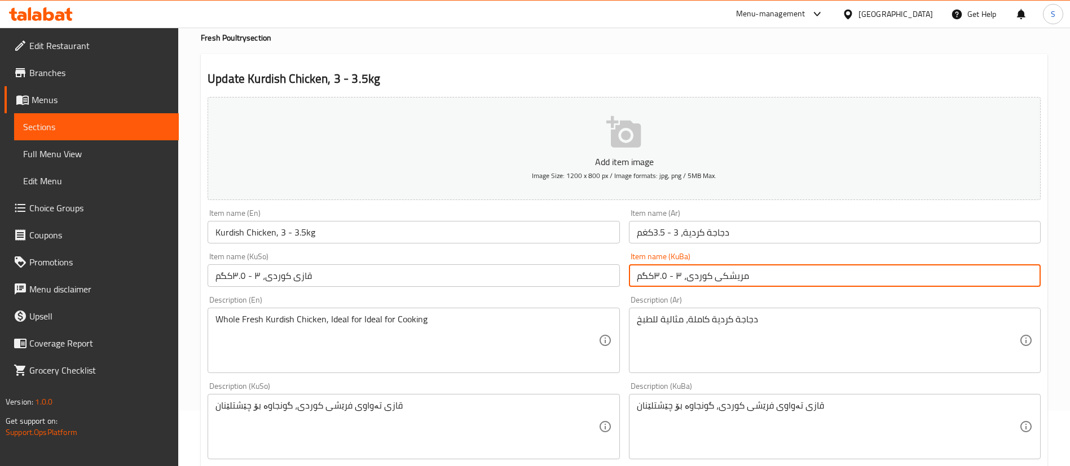
click at [724, 281] on input "مریشکی کوردی، ۳ - ۳.٥کگم" at bounding box center [835, 276] width 412 height 23
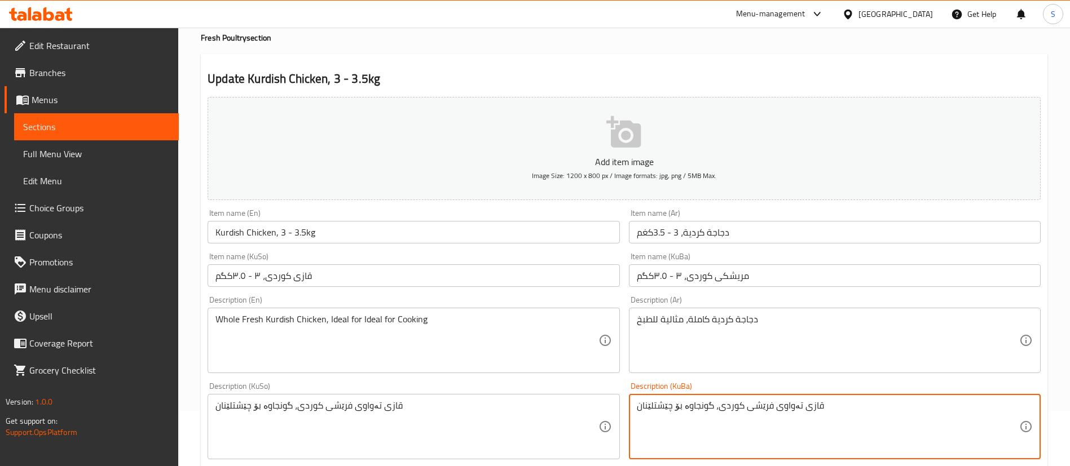
click at [809, 406] on textarea "قازی تەواوی فرێشى کوردی، گونجاوە بۆ چێشتلێنان" at bounding box center [828, 427] width 382 height 54
paste textarea "ریشک"
type textarea "مریشکی تەواوی فرێشى کوردی، گونجاوە بۆ چێشتلێنان"
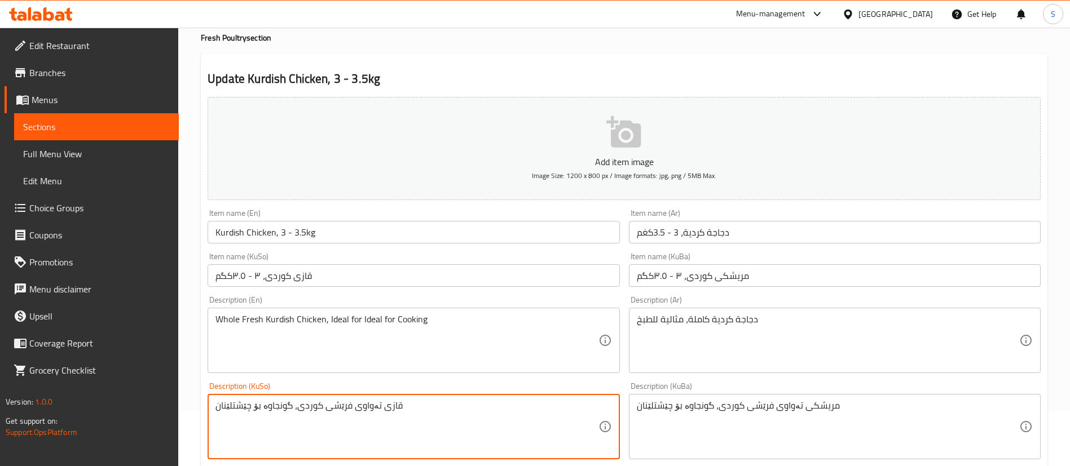
click at [387, 407] on textarea "قازی تەواوی فرێشى کوردی، گونجاوە بۆ چێشتلێنان" at bounding box center [406, 427] width 382 height 54
paste textarea "ریشک"
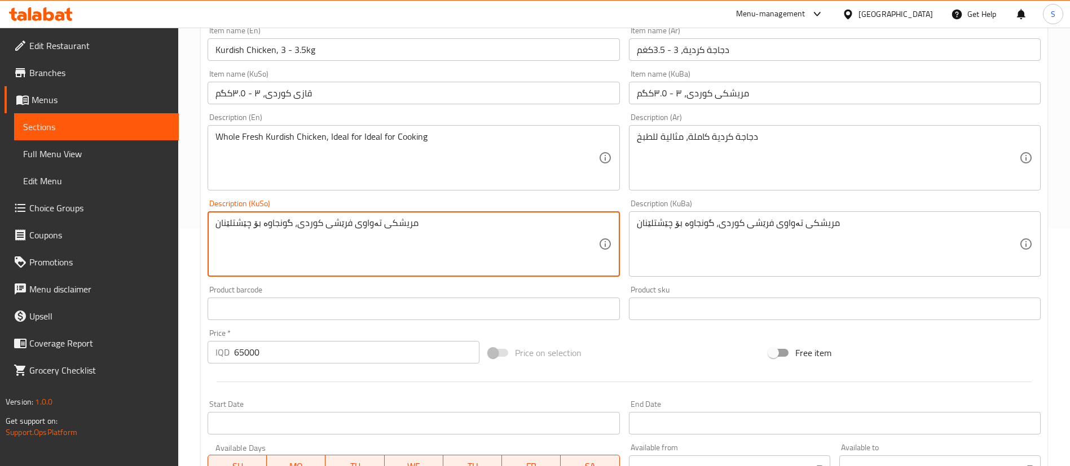
scroll to position [239, 0]
type textarea "مریشکی تەواوی فرێشى کوردی، گونجاوە بۆ چێشتلێنان"
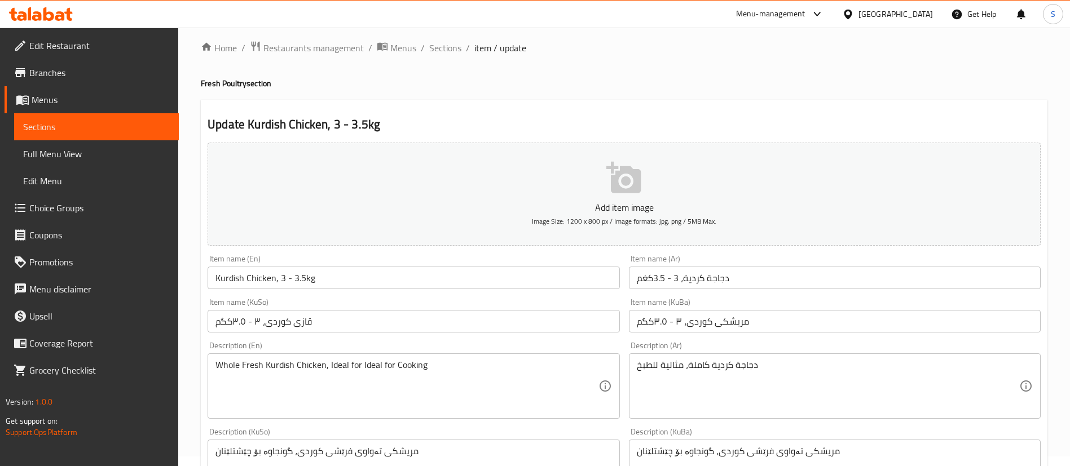
scroll to position [0, 0]
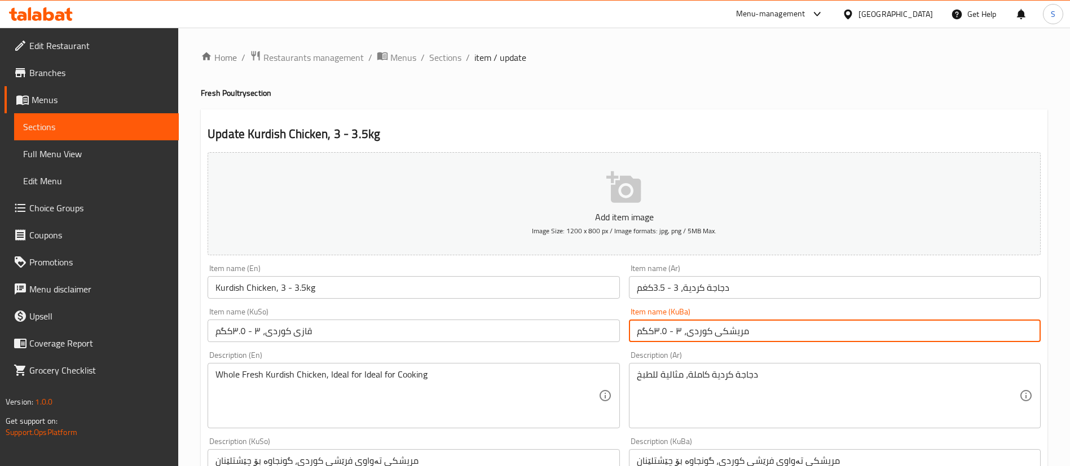
click at [715, 337] on input "مریشکی کوردی، ۳ - ۳.٥کگم" at bounding box center [835, 331] width 412 height 23
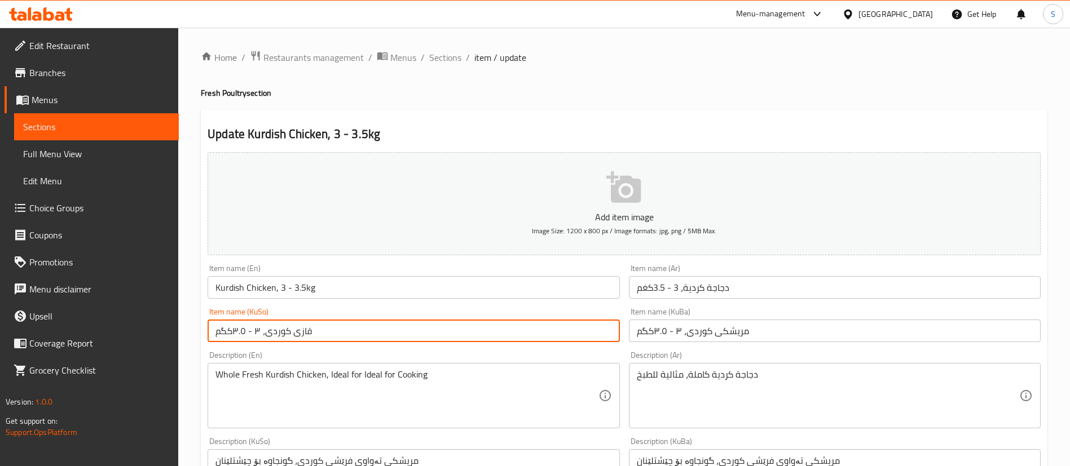
click at [552, 331] on input "قازی کوردی، ۳ - ۳.٥کگم" at bounding box center [414, 331] width 412 height 23
paste input "ریشک"
type input "مریشکی کوردی، ۳ - ۳.٥کگم"
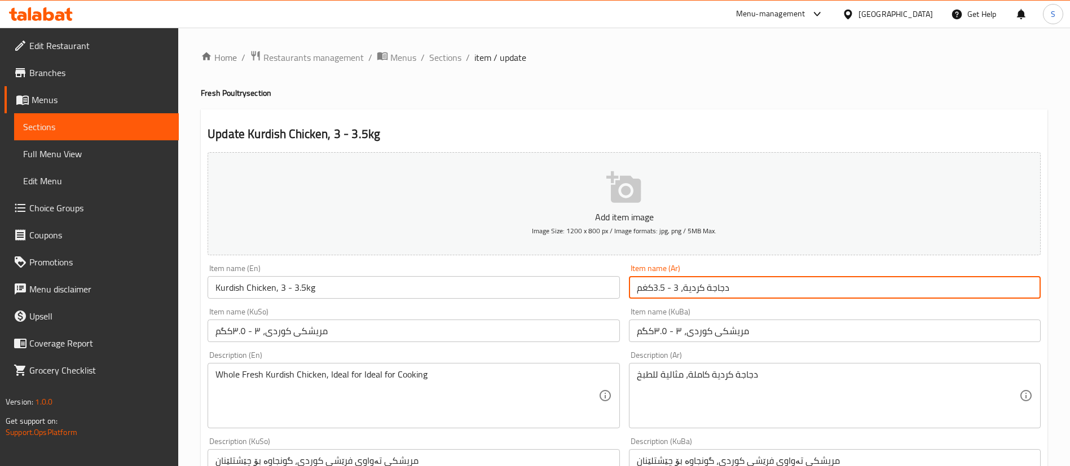
click at [675, 288] on input "دجاجة كردية، 3 - 3.5كغم" at bounding box center [835, 287] width 412 height 23
click at [654, 287] on input "دجاجة كردية، 2 - 3.5كغم" at bounding box center [835, 287] width 412 height 23
type input "دجاجة كردية، 2 - 2.5كغم"
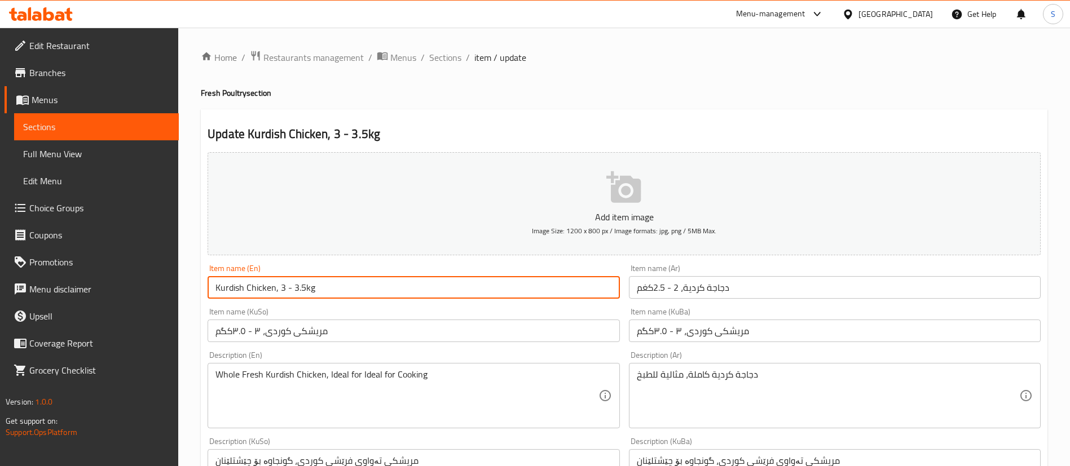
click at [280, 288] on input "Kurdish Chicken, 3 - 3.5kg" at bounding box center [414, 287] width 412 height 23
click at [294, 287] on input "Kurdish Chicken, 2 - 3.5kg" at bounding box center [414, 287] width 412 height 23
type input "Kurdish Chicken, 2 - 2.5kg"
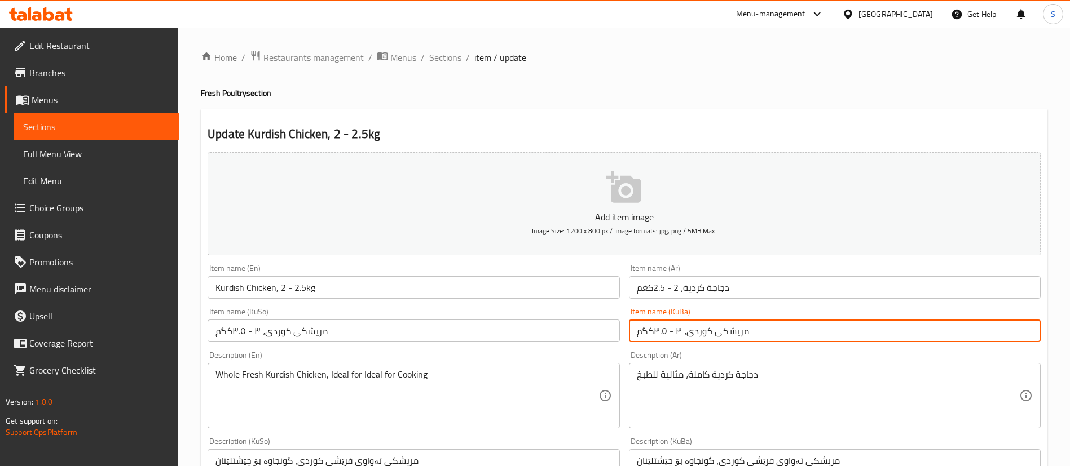
click at [720, 324] on input "مریشکی کوردی، ۳ - ۳.٥کگم" at bounding box center [835, 331] width 412 height 23
paste input "- ۲"
type input "مریشکی کوردی، ۲ - ۲.٥کگم"
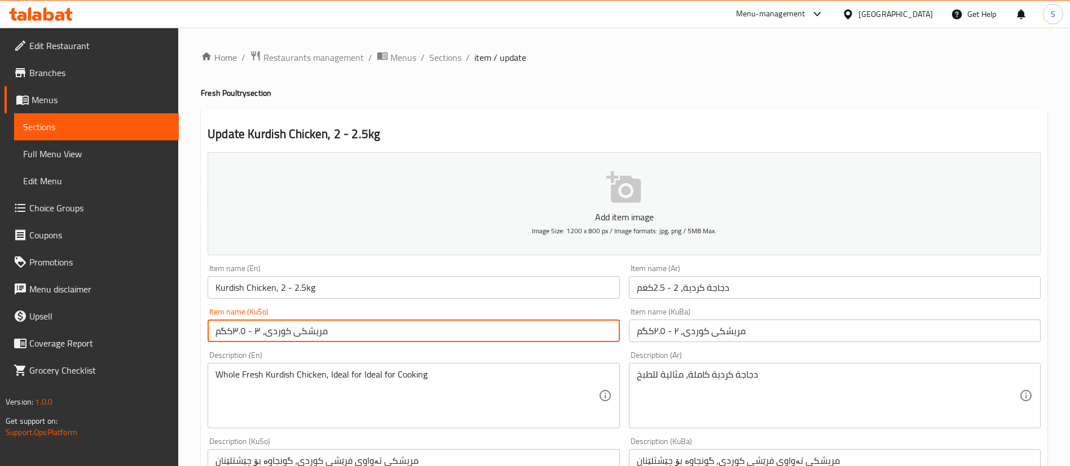
click at [577, 336] on input "مریشکی کوردی، ۳ - ۳.٥کگم" at bounding box center [414, 331] width 412 height 23
paste input "- ۲"
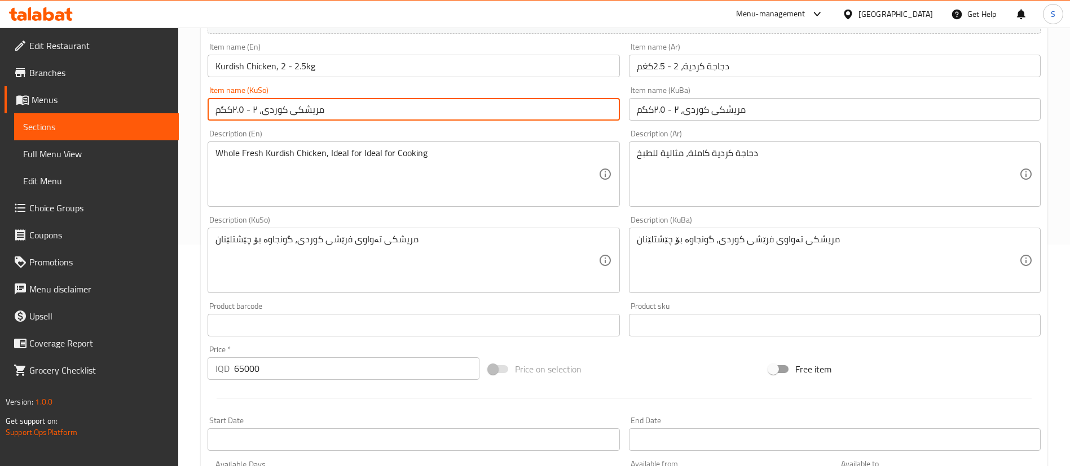
scroll to position [254, 0]
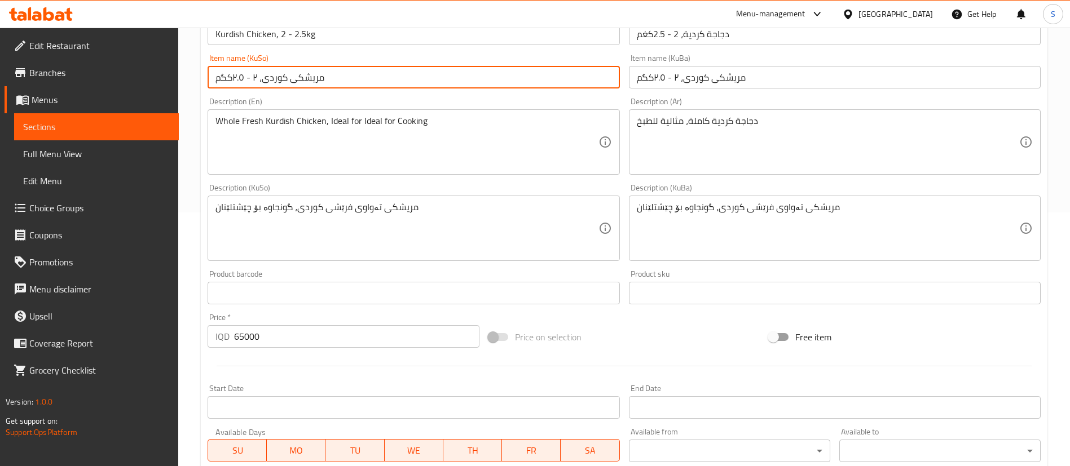
type input "مریشکی کوردی، ۲ - ۲.٥کگم"
click at [241, 336] on input "65000" at bounding box center [356, 336] width 245 height 23
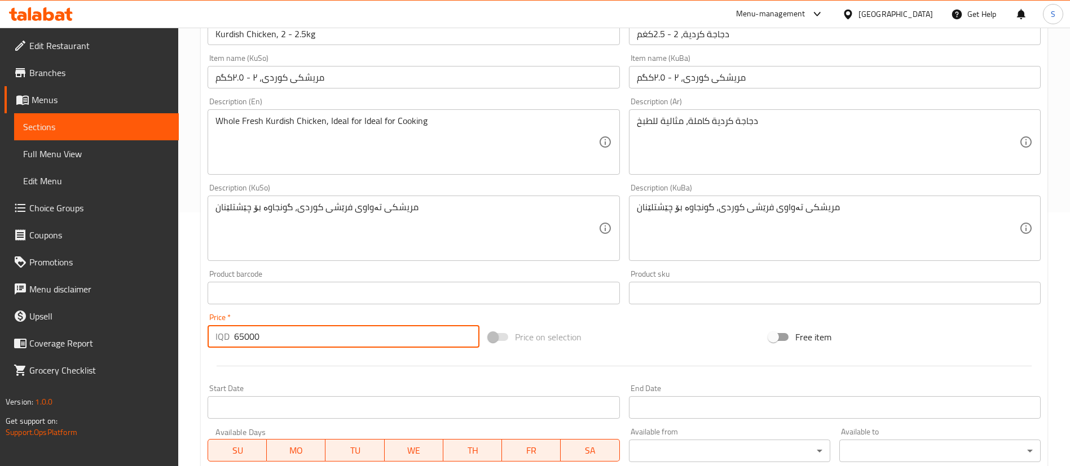
click at [241, 336] on input "65000" at bounding box center [356, 336] width 245 height 23
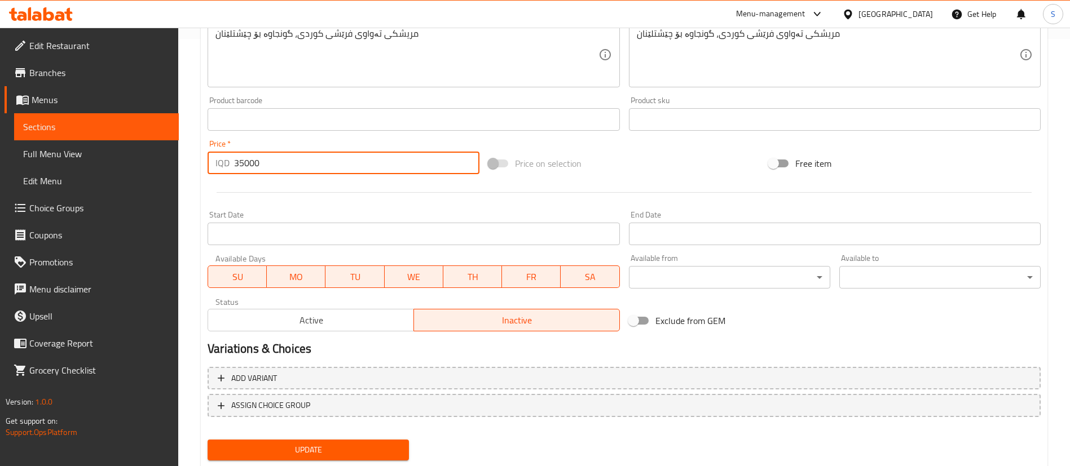
scroll to position [433, 0]
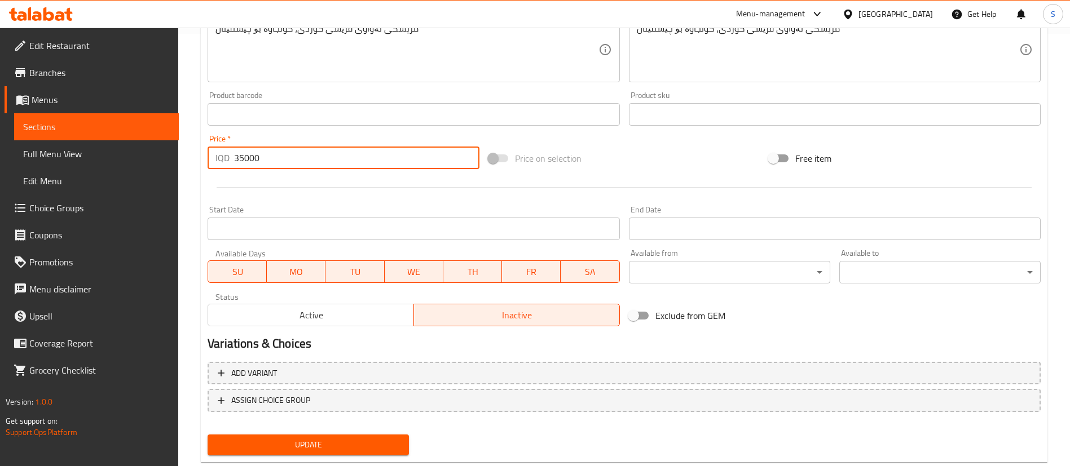
type input "35000"
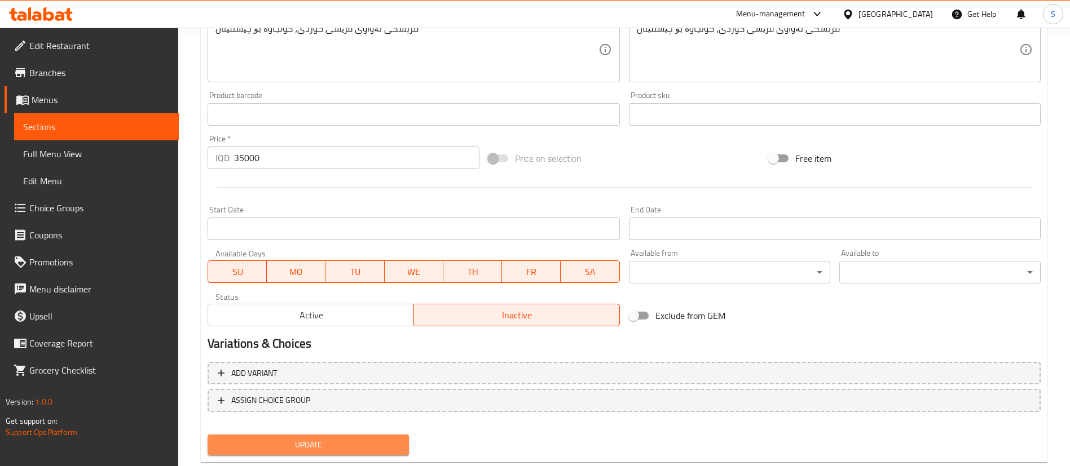
click at [368, 451] on span "Update" at bounding box center [308, 445] width 183 height 14
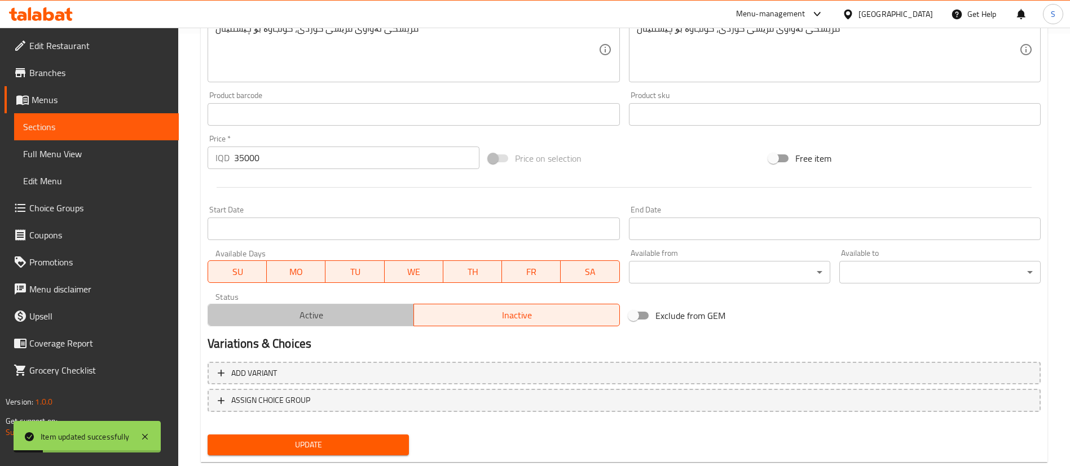
click at [367, 320] on span "Active" at bounding box center [311, 315] width 197 height 16
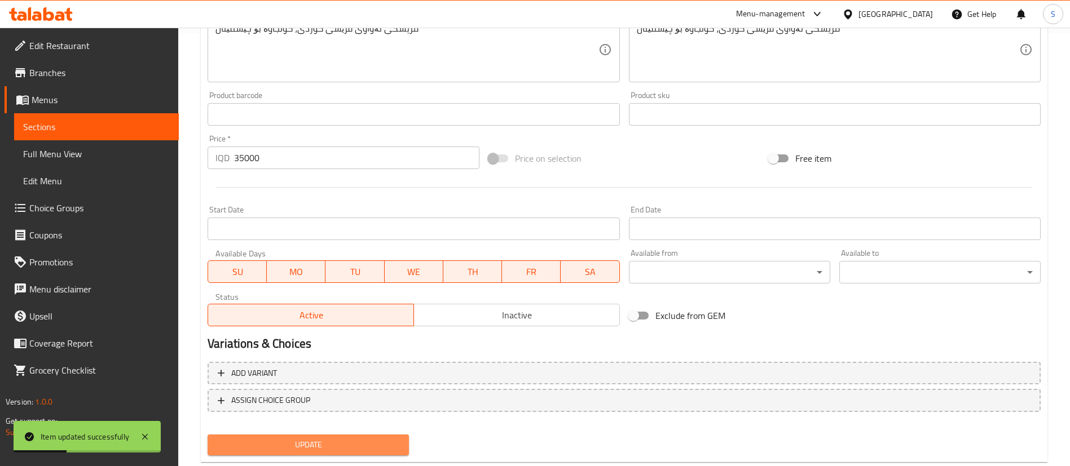
click at [374, 441] on span "Update" at bounding box center [308, 445] width 183 height 14
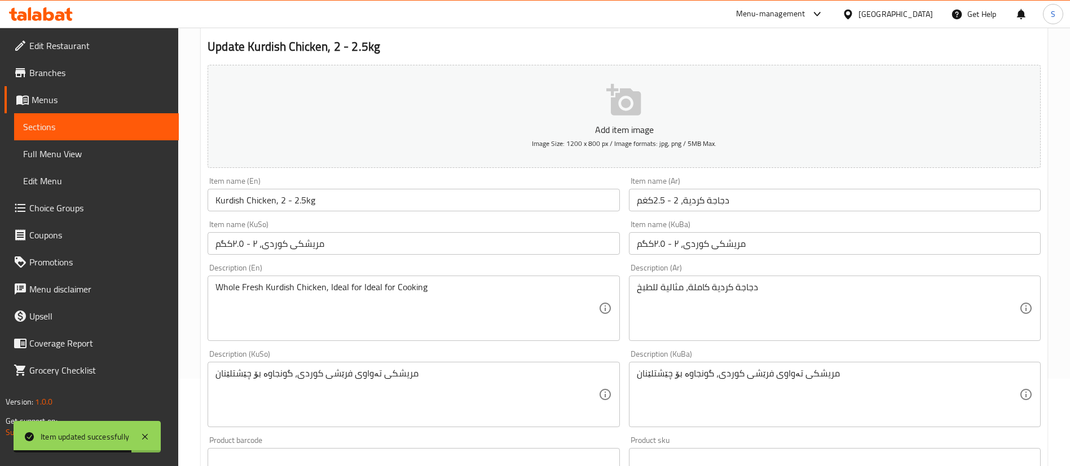
scroll to position [0, 0]
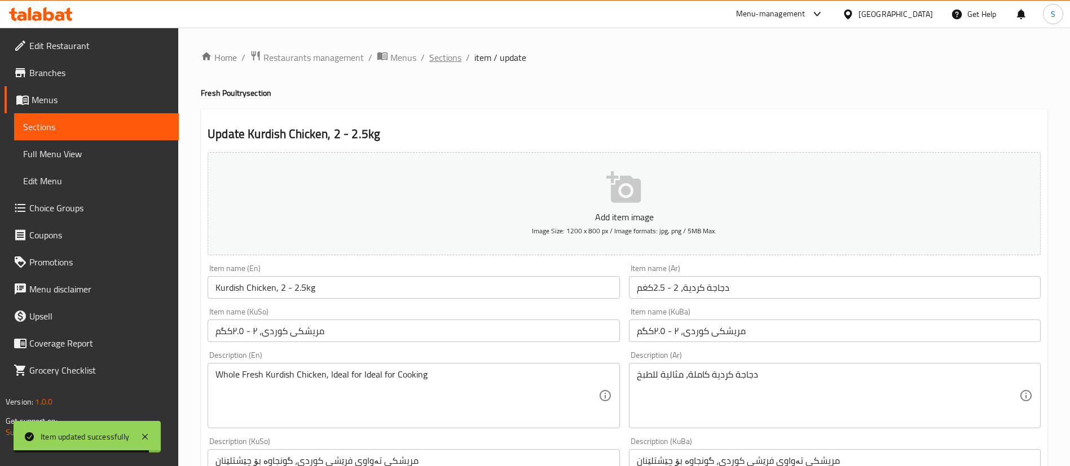
click at [447, 56] on span "Sections" at bounding box center [445, 58] width 32 height 14
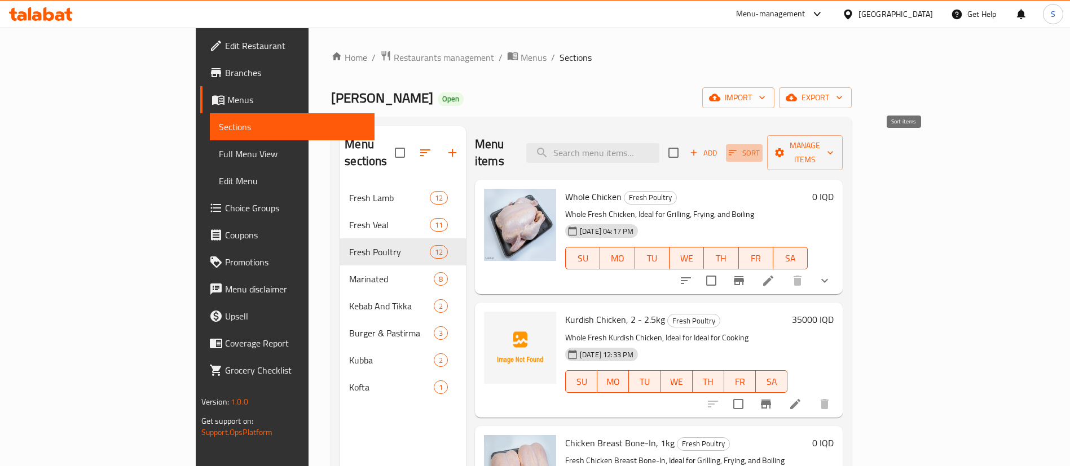
click at [760, 147] on span "Sort" at bounding box center [744, 153] width 31 height 13
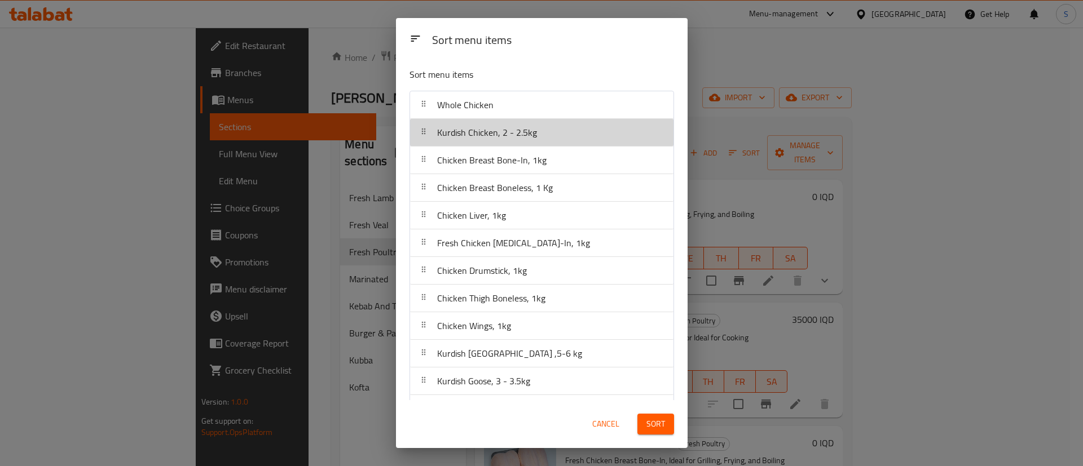
click at [556, 134] on div "Kurdish Chicken, 2 - 2.5kg" at bounding box center [542, 132] width 254 height 27
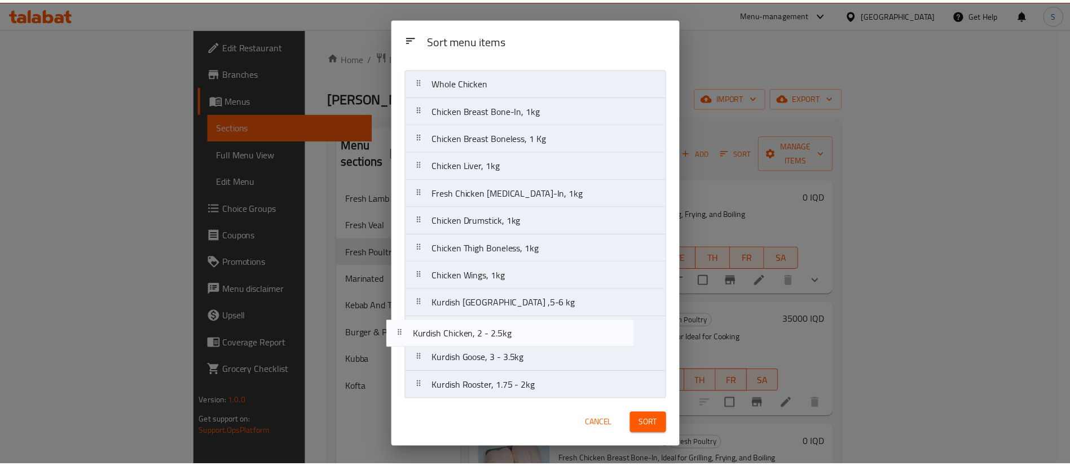
scroll to position [28, 0]
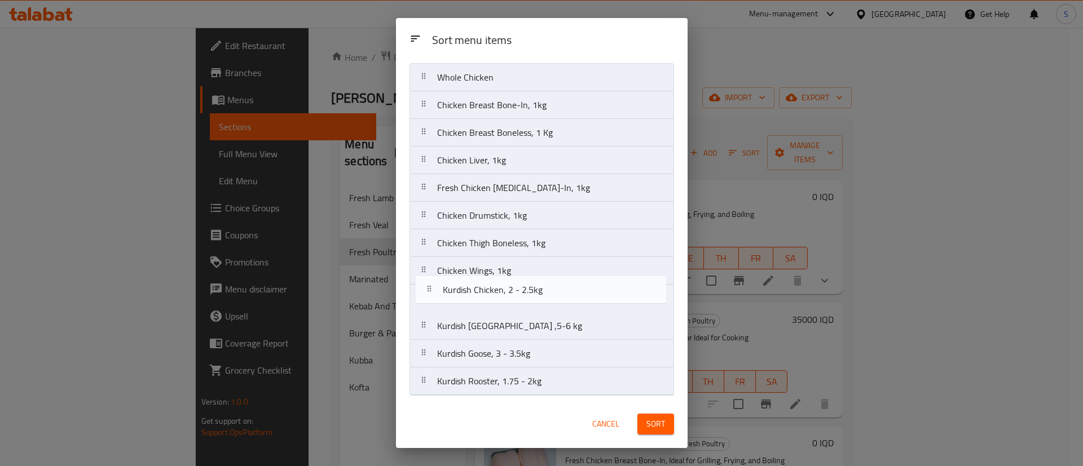
drag, startPoint x: 556, startPoint y: 135, endPoint x: 560, endPoint y: 301, distance: 165.9
click at [560, 301] on nav "Whole Chicken Kurdish Chicken, 2 - 2.5kg Chicken Breast Bone-In, 1kg Chicken Br…" at bounding box center [542, 229] width 265 height 333
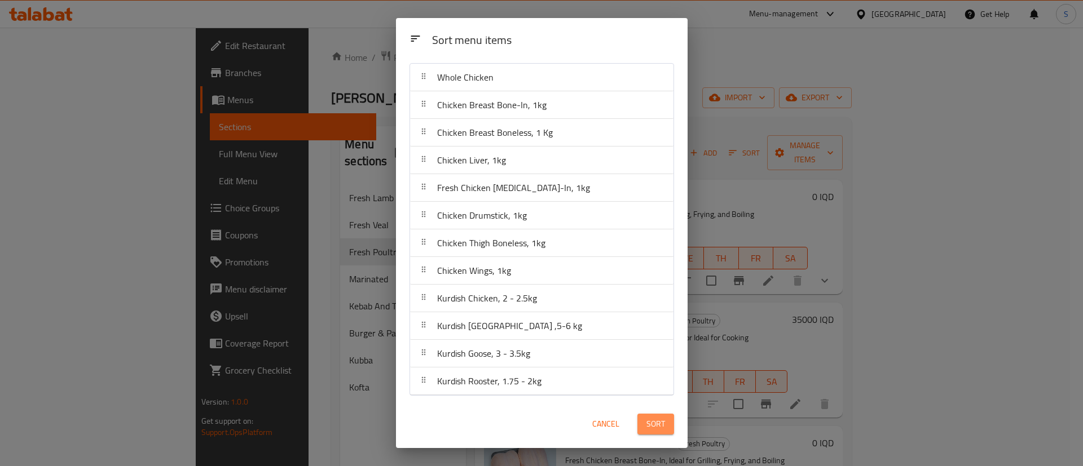
click at [657, 429] on span "Sort" at bounding box center [655, 424] width 19 height 14
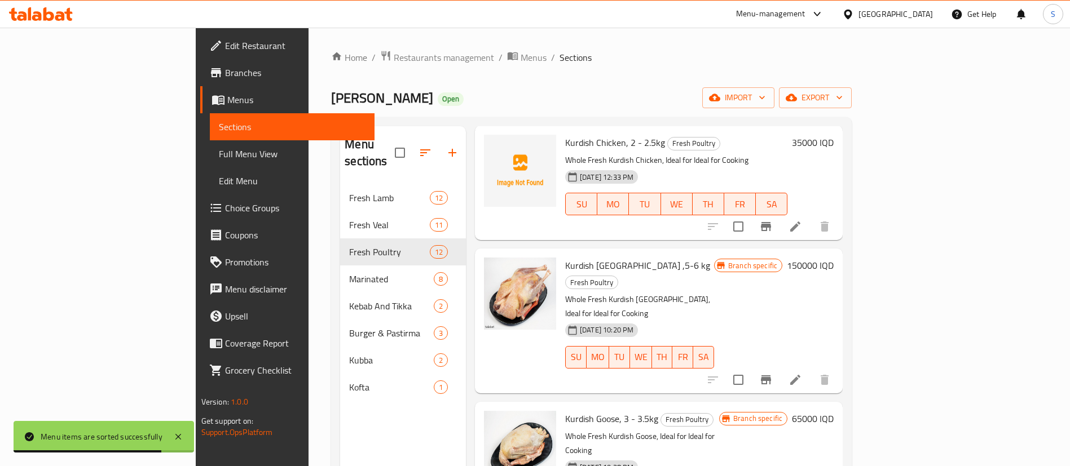
scroll to position [949, 0]
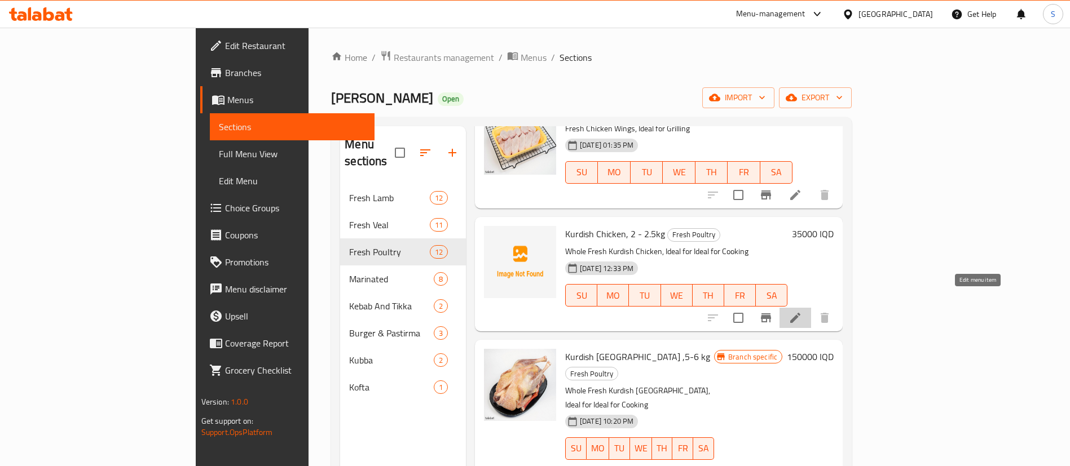
click at [800, 313] on icon at bounding box center [795, 318] width 10 height 10
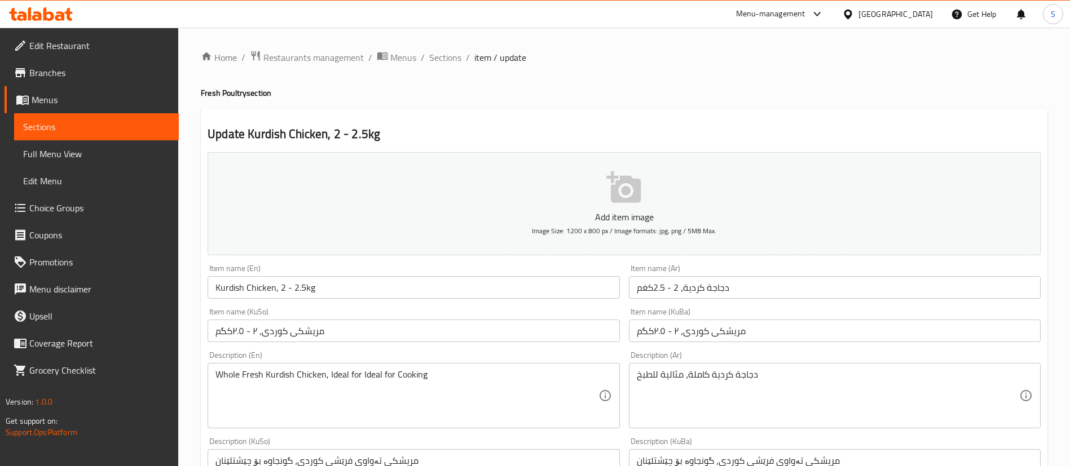
click at [263, 274] on div "Item name (En) Kurdish Chicken, 2 - 2.5kg Item name (En)" at bounding box center [414, 282] width 412 height 34
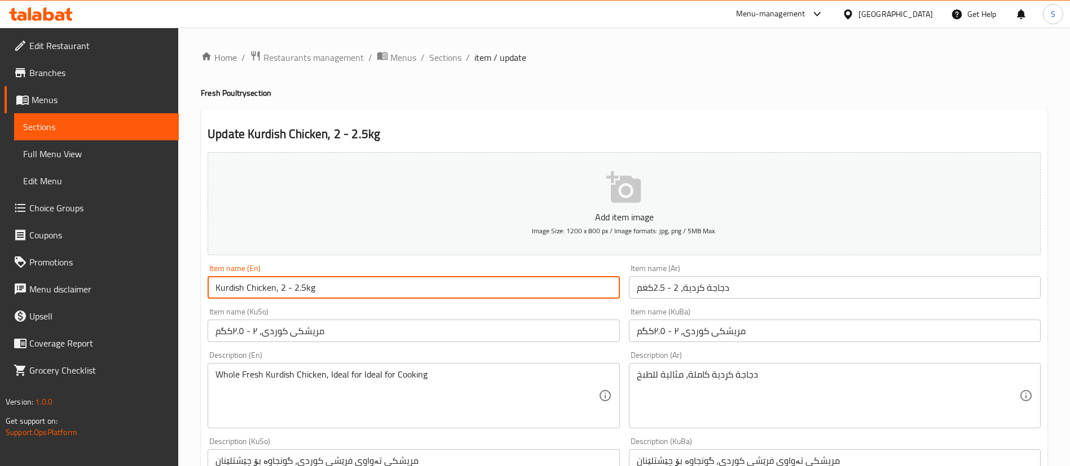
click at [276, 294] on input "Kurdish Chicken, 2 - 2.5kg" at bounding box center [414, 287] width 412 height 23
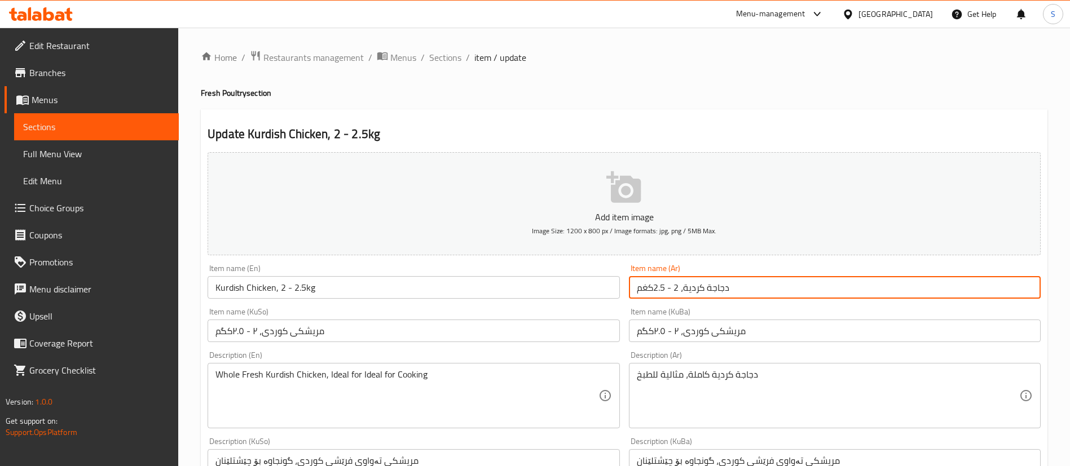
click at [710, 290] on input "دجاجة كردية، 2 - 2.5كغم" at bounding box center [835, 287] width 412 height 23
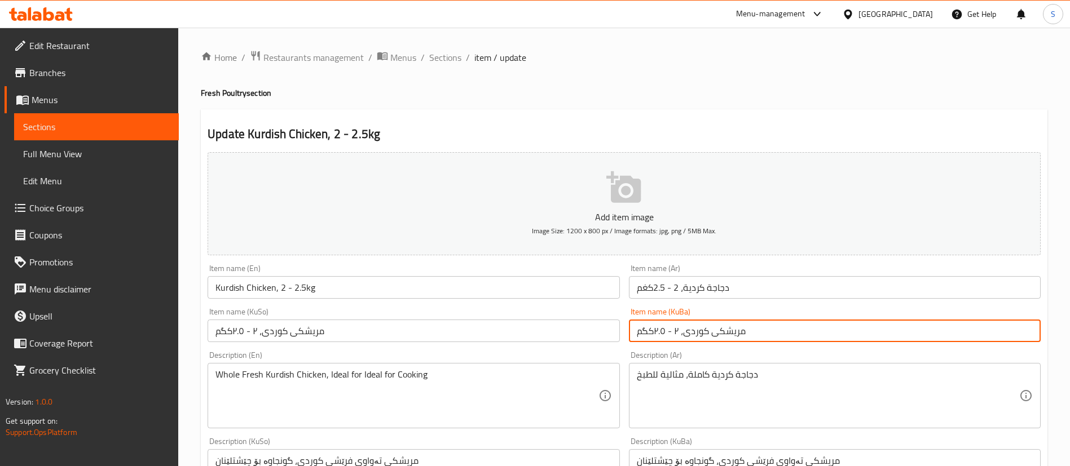
click at [750, 336] on input "مریشکی کوردی، ۲ - ۲.٥کگم" at bounding box center [835, 331] width 412 height 23
click at [453, 55] on span "Sections" at bounding box center [445, 58] width 32 height 14
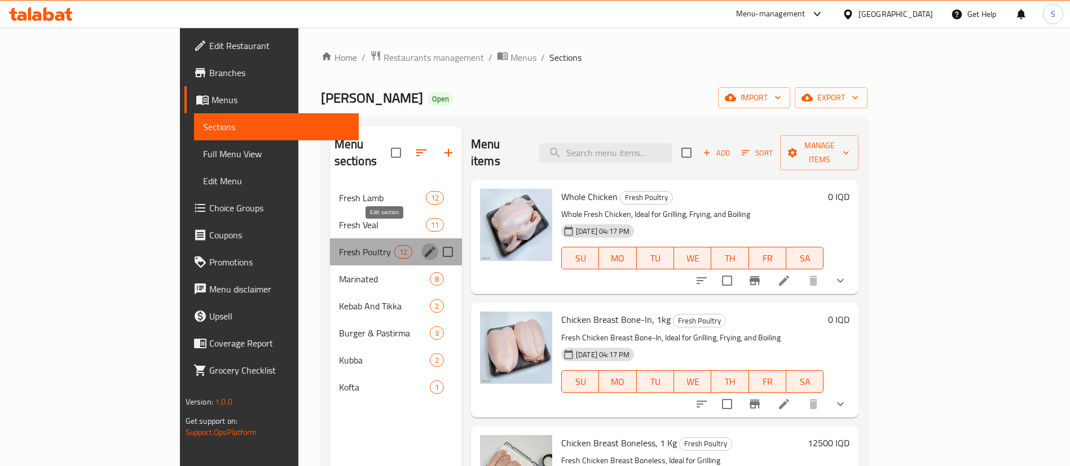
click at [425, 247] on icon "edit" at bounding box center [430, 252] width 10 height 10
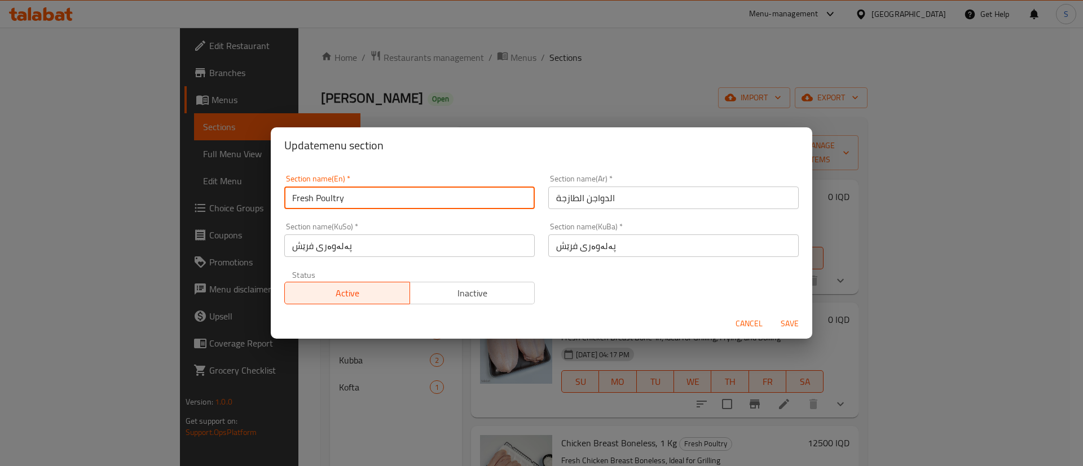
click at [336, 203] on input "Fresh Poultry" at bounding box center [409, 198] width 250 height 23
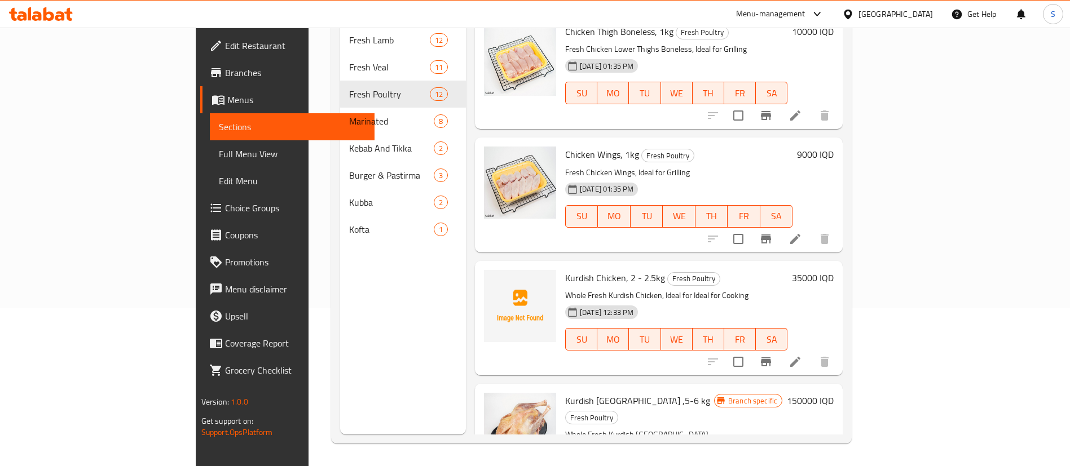
scroll to position [746, 0]
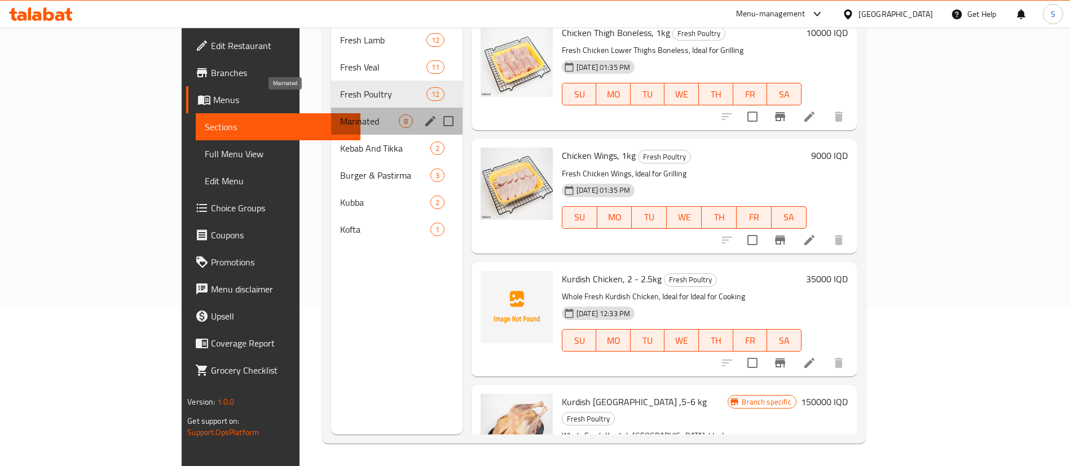
click at [340, 115] on span "Marinated" at bounding box center [369, 122] width 59 height 14
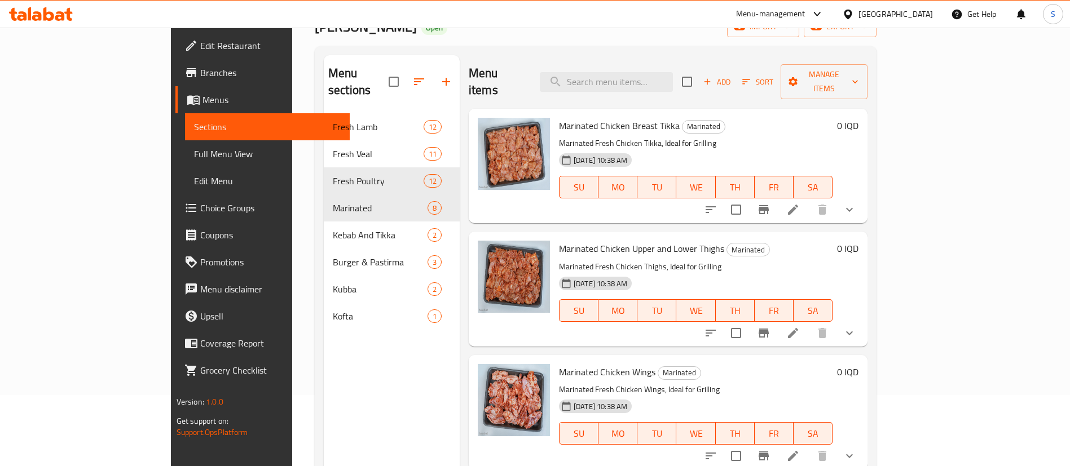
scroll to position [70, 0]
click at [800, 204] on icon at bounding box center [793, 211] width 14 height 14
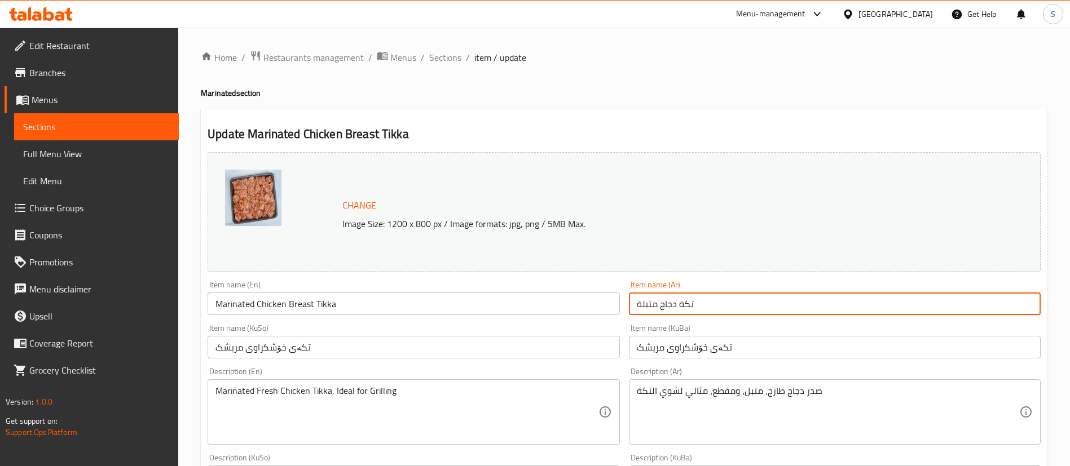
click at [686, 303] on input "تكة دجاج متبلة" at bounding box center [835, 304] width 412 height 23
drag, startPoint x: 642, startPoint y: 300, endPoint x: 634, endPoint y: 300, distance: 8.5
click at [634, 300] on input "صدر دجاج متبلة" at bounding box center [835, 304] width 412 height 23
type input "صدر دجاج متبل"
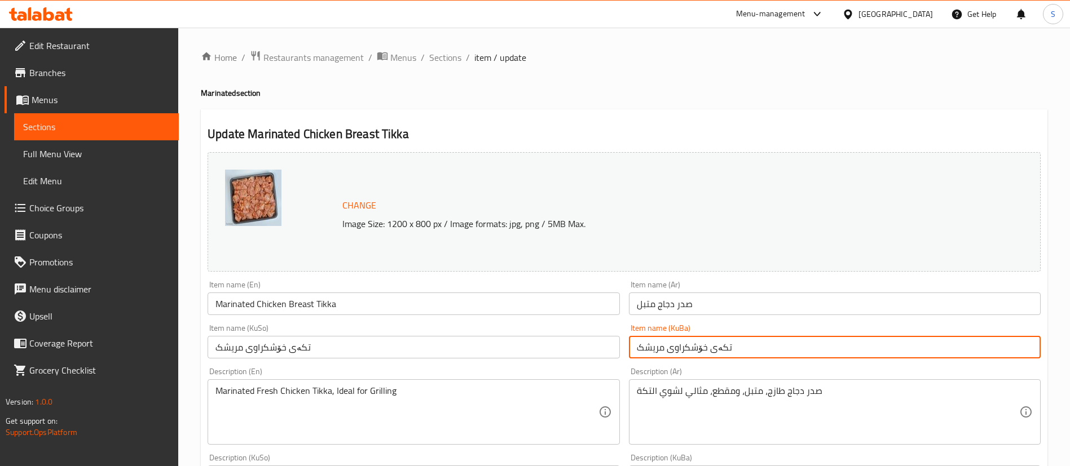
click at [672, 349] on input "تکەی خۆشکراوی مریشک" at bounding box center [835, 347] width 412 height 23
click at [711, 345] on input "تکەی خۆشکراوی مریشک" at bounding box center [835, 347] width 412 height 23
click at [720, 346] on input "تکەی خۆشکراوی مریشک" at bounding box center [835, 347] width 412 height 23
paste input "نگی"
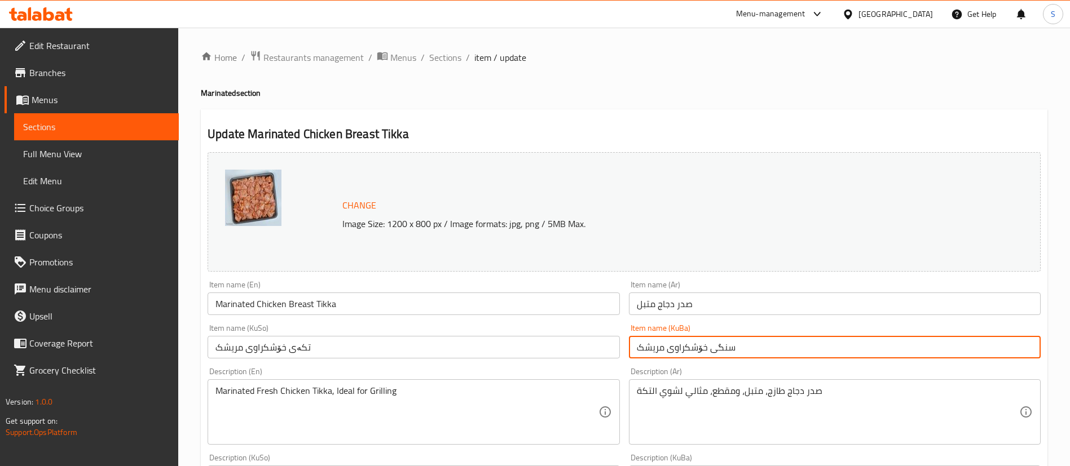
click at [727, 346] on input "سنگی خۆشکراوی مریشک" at bounding box center [835, 347] width 412 height 23
type input "سينگی خۆشکراوی مریشک"
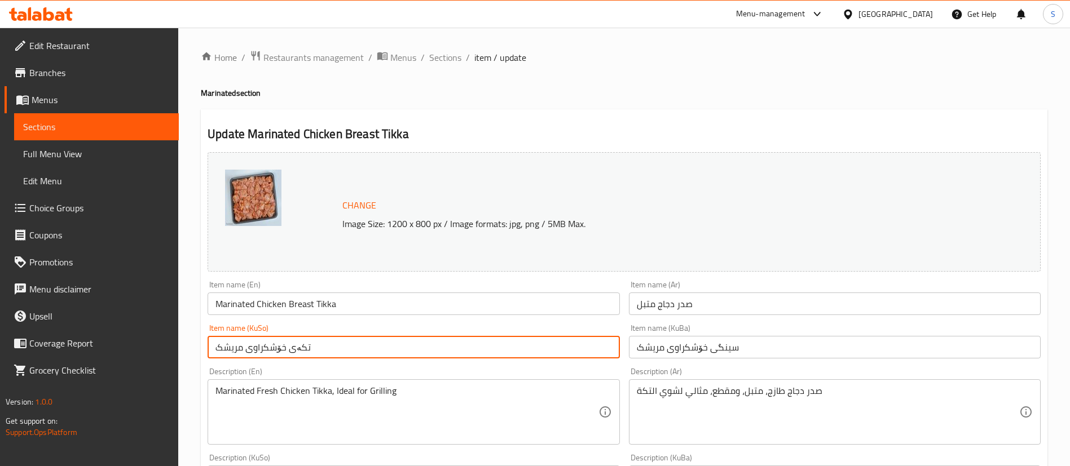
click at [577, 349] on input "تکەی خۆشکراوی مریشک" at bounding box center [414, 347] width 412 height 23
paste input "ينگ"
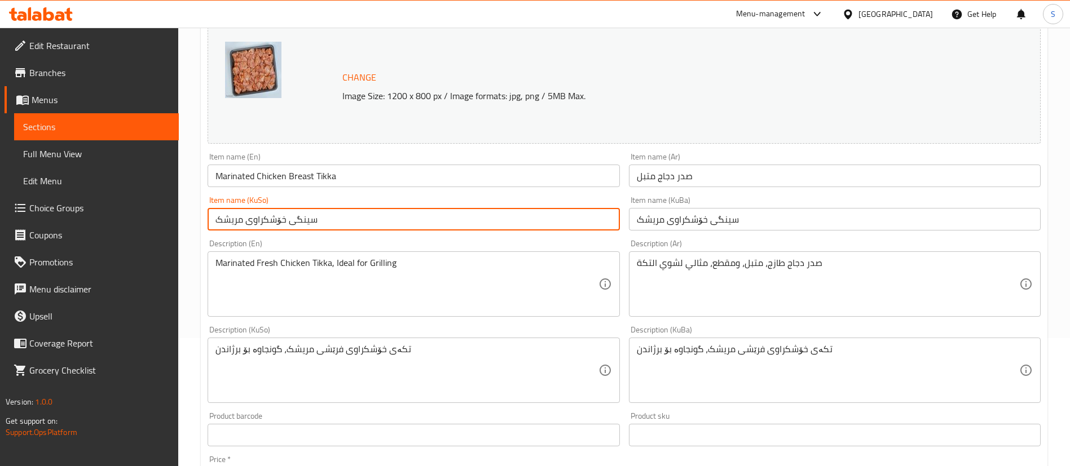
scroll to position [129, 0]
type input "سينگی خۆشکراوی مریشک"
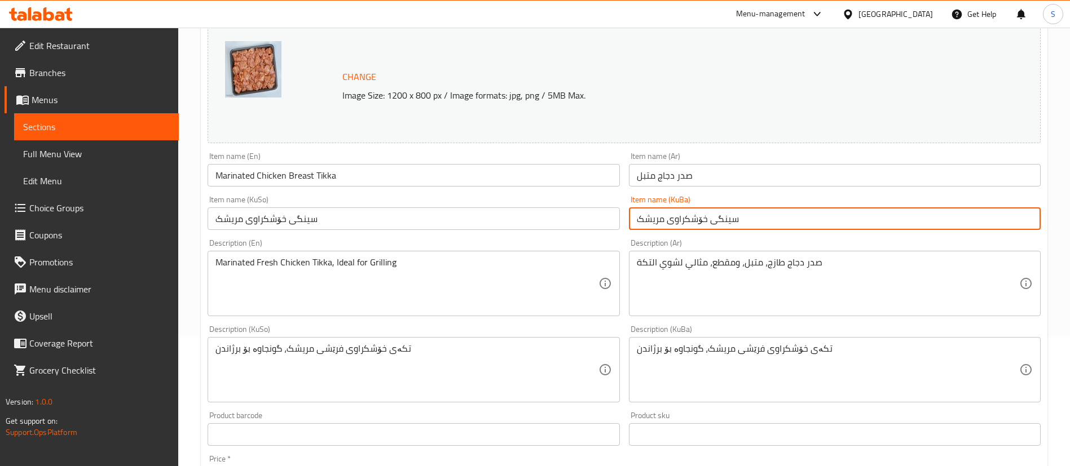
click at [724, 220] on input "سينگی خۆشکراوی مریشک" at bounding box center [835, 219] width 412 height 23
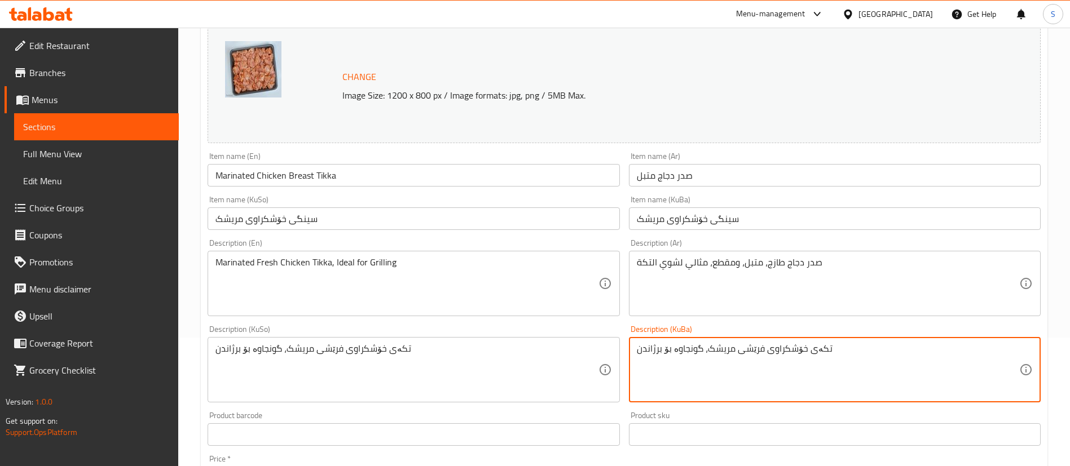
click at [817, 350] on textarea "تکەی خۆشکراوی فرێشی مریشک، گونجاوە بۆ برژاندن" at bounding box center [828, 371] width 382 height 54
paste textarea "ينگ"
click at [854, 348] on textarea "سينگی خۆشکراوی فرێشی مریشک، گونجاوە بۆ برژاندن" at bounding box center [828, 371] width 382 height 54
paste textarea "ی تکە"
type textarea "سينگی خۆشکراوی فرێشی مریشک، گونجاوە بۆ برژاندنی تکە"
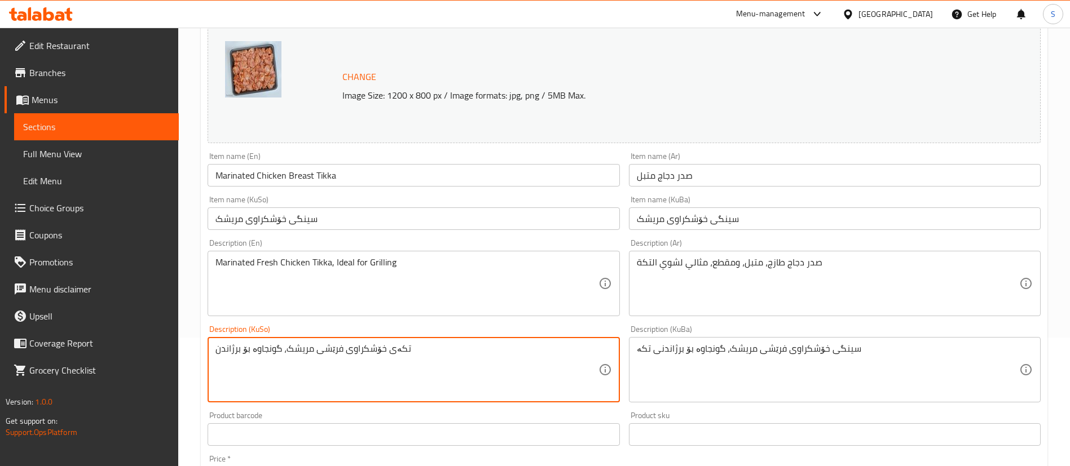
paste textarea "ينگی خۆشکراوی فرێشی مریشک، گونجاوە بۆ برژاندنی تکە"
type textarea "سينگی خۆشکراوی فرێشی مریشک، گونجاوە بۆ برژاندنی تکە"
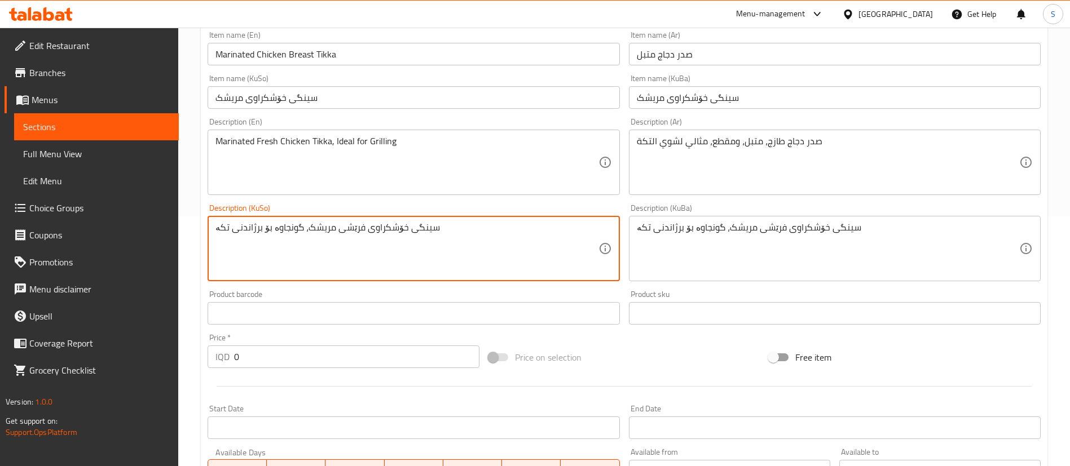
scroll to position [253, 0]
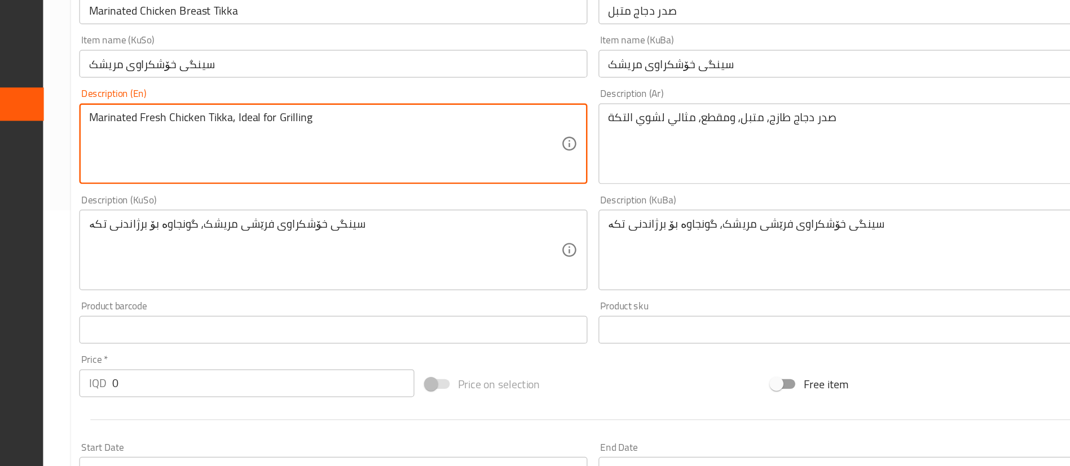
click at [316, 136] on textarea "Marinated Fresh Chicken Tikka, Ideal for Grilling" at bounding box center [406, 160] width 382 height 54
click at [437, 138] on textarea "Marinated Fresh Chicken Breast, Ideal for Grilling" at bounding box center [406, 160] width 382 height 54
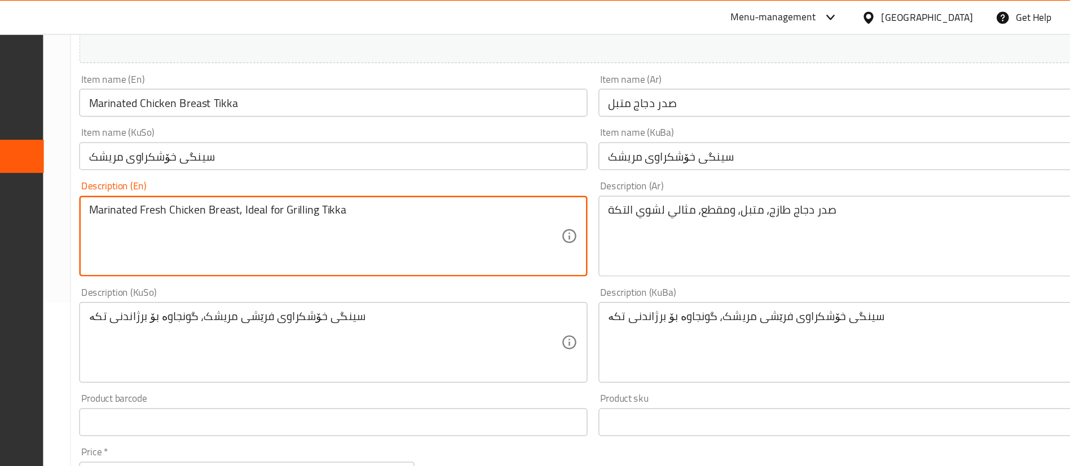
scroll to position [207, 0]
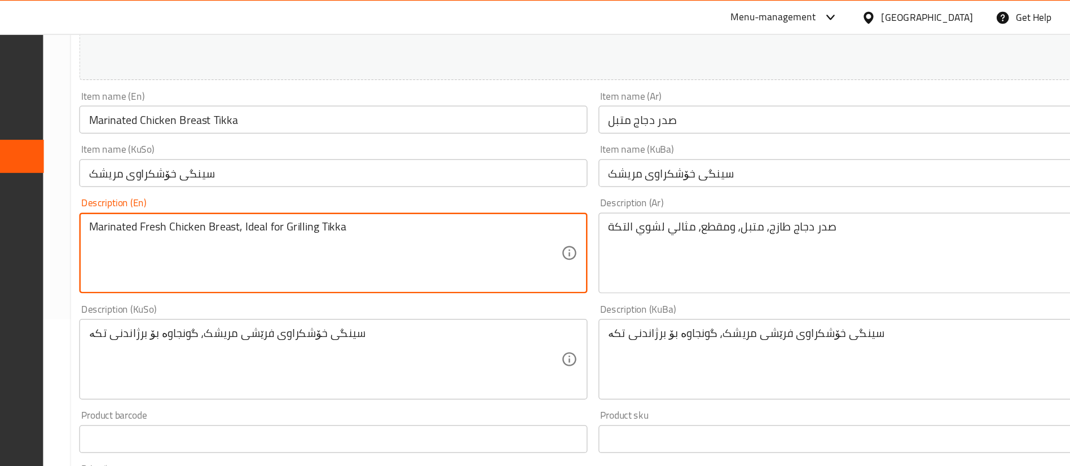
type textarea "Marinated Fresh Chicken Breast, Ideal for Grilling Tikka"
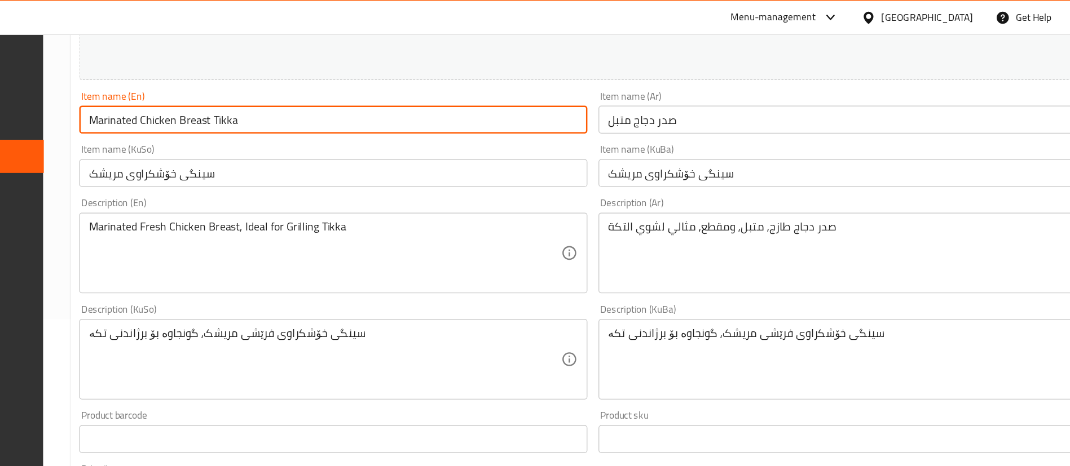
click at [324, 95] on input "Marinated Chicken Breast Tikka" at bounding box center [414, 97] width 412 height 23
type input "Marinated Chicken Breast"
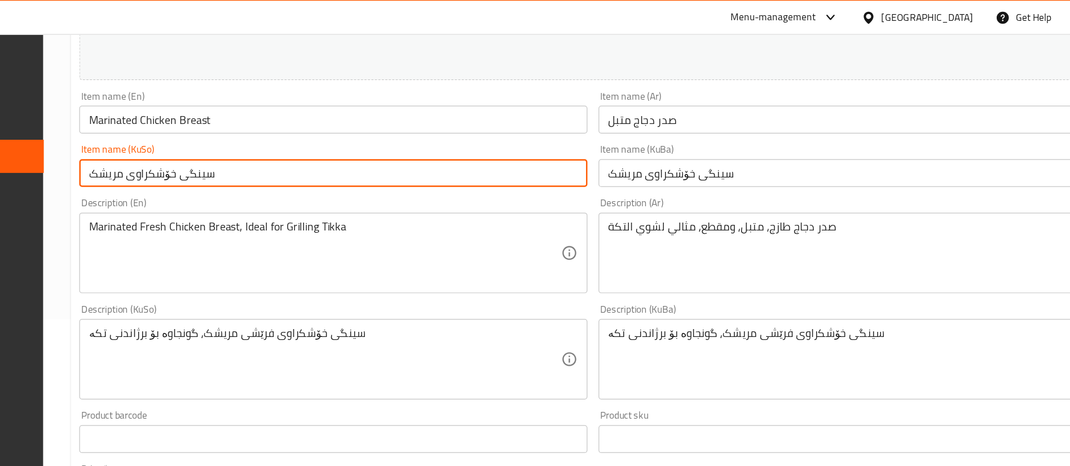
click at [526, 147] on input "سينگی خۆشکراوی مریشک" at bounding box center [414, 140] width 412 height 23
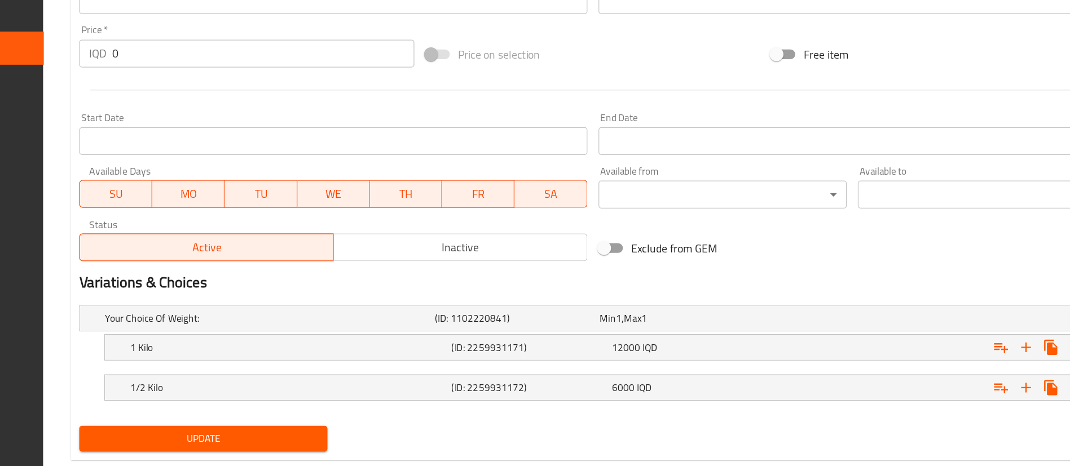
scroll to position [502, 0]
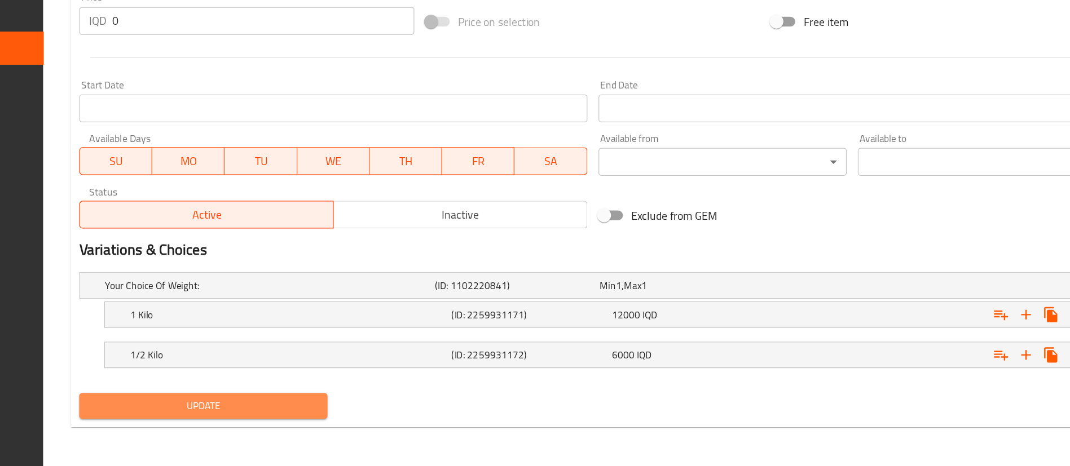
click at [321, 414] on span "Update" at bounding box center [308, 418] width 183 height 14
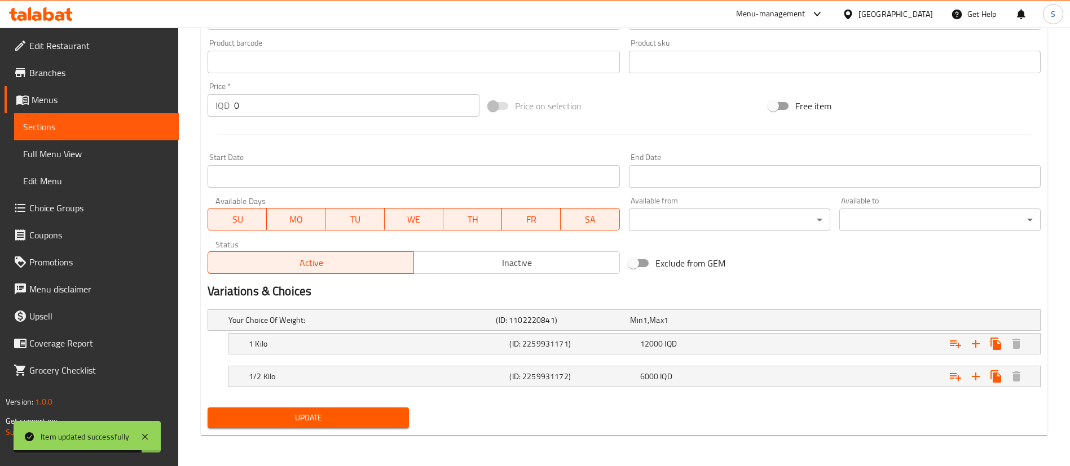
scroll to position [0, 0]
